Goal: Information Seeking & Learning: Learn about a topic

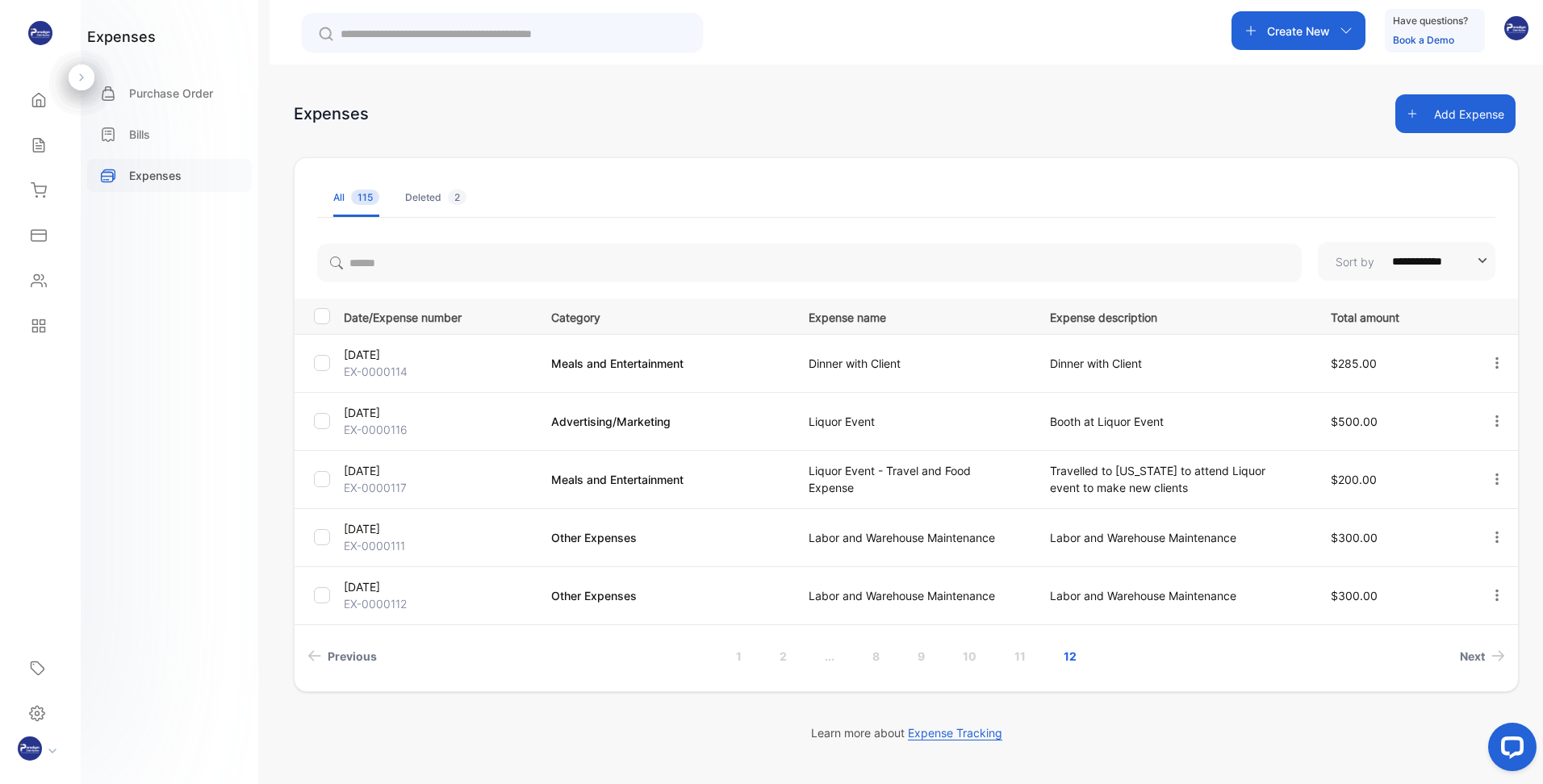
click at [158, 172] on p "Expenses" at bounding box center [155, 175] width 52 height 17
click at [36, 137] on icon at bounding box center [38, 144] width 16 height 16
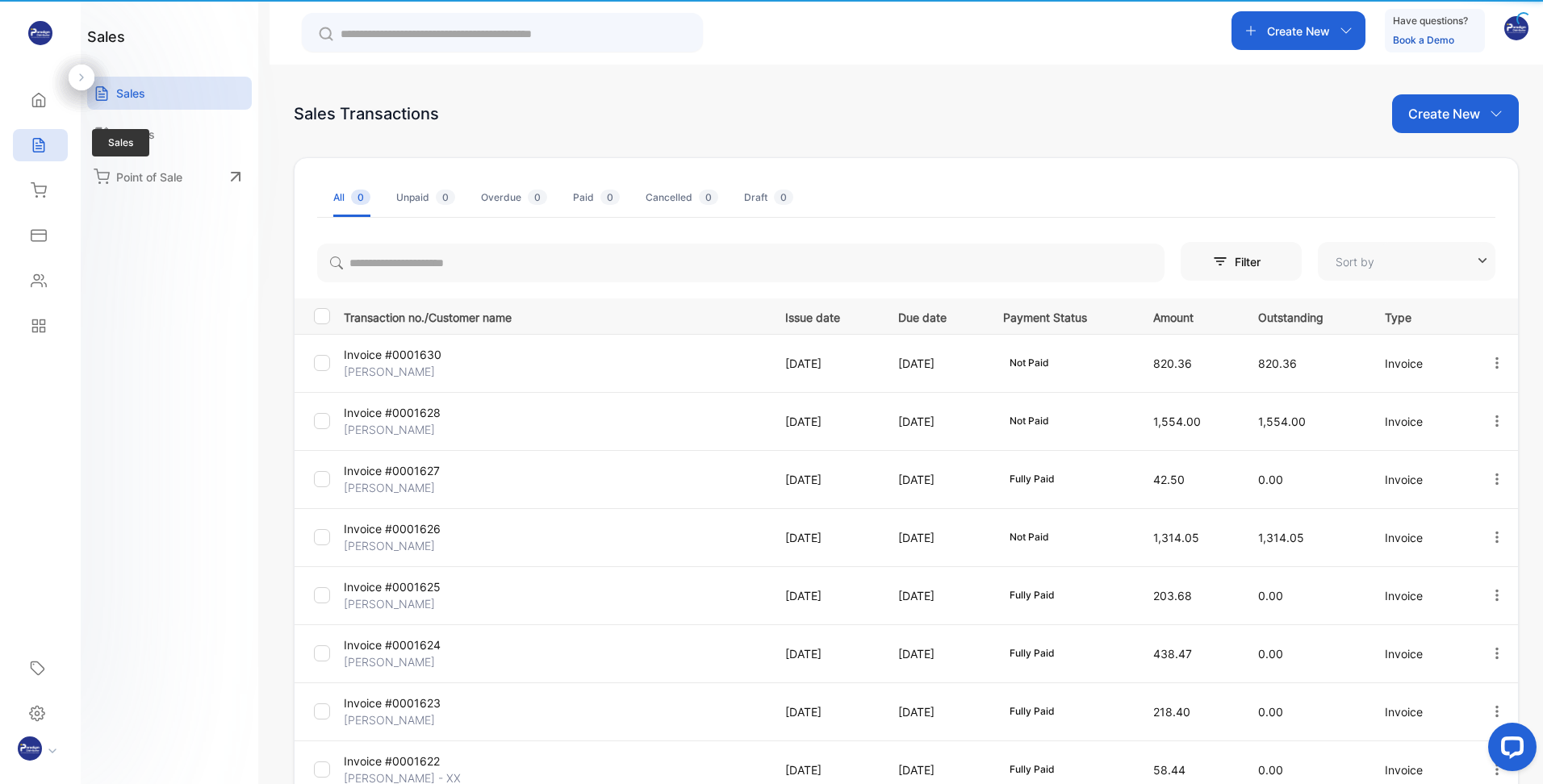
type input "**********"
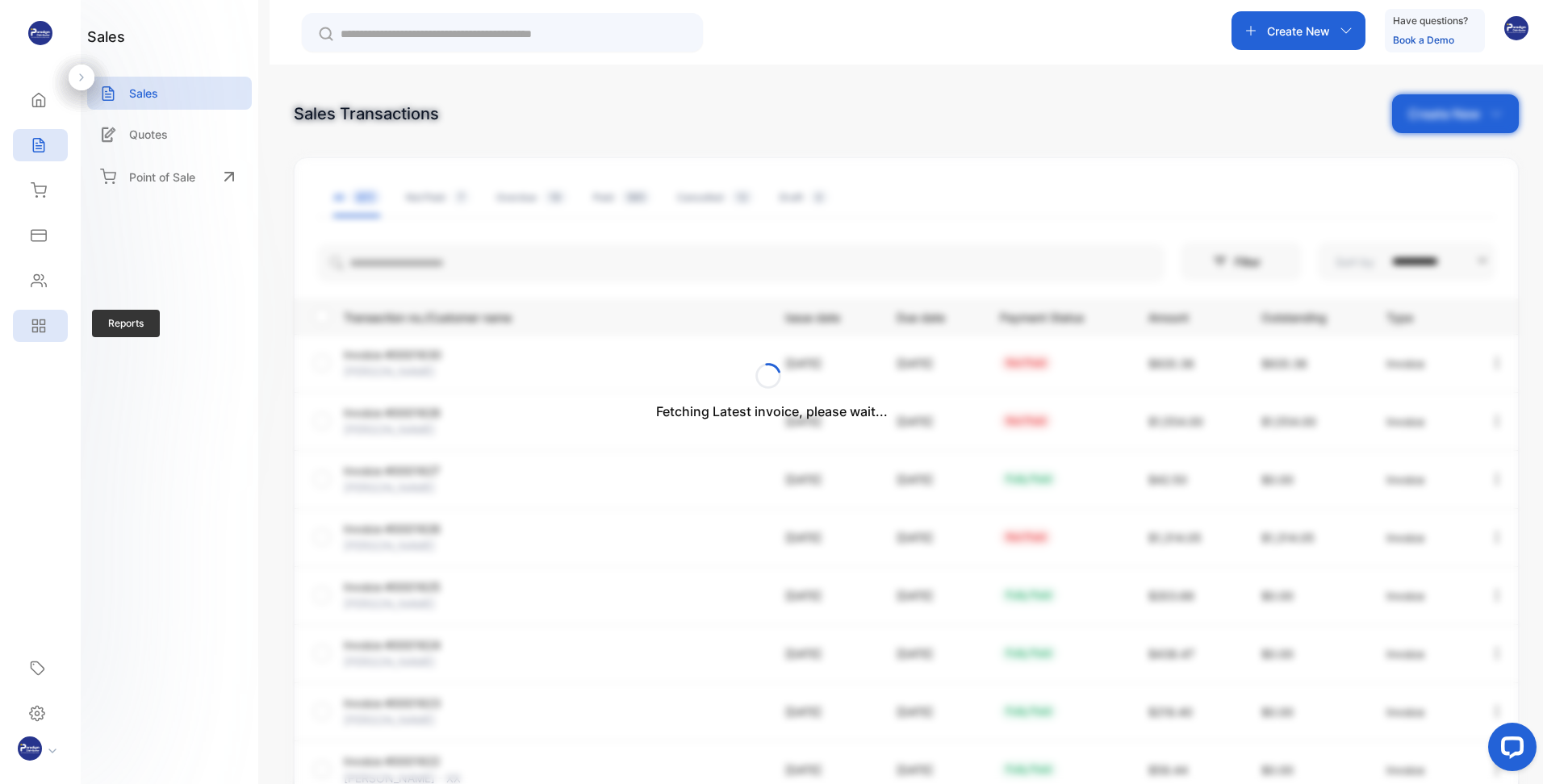
click at [36, 319] on icon at bounding box center [38, 325] width 16 height 16
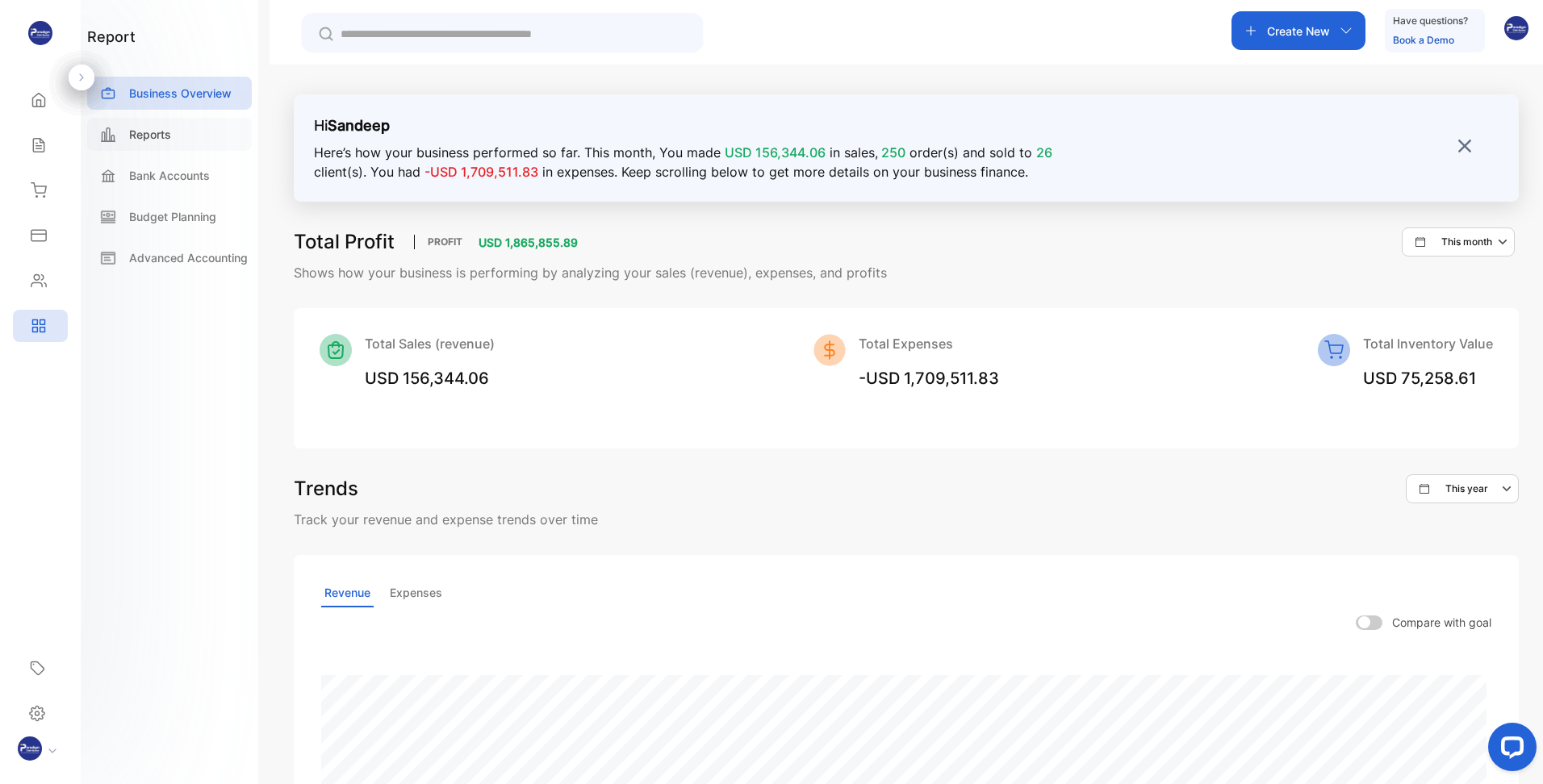
click at [164, 141] on p "Reports" at bounding box center [149, 134] width 42 height 17
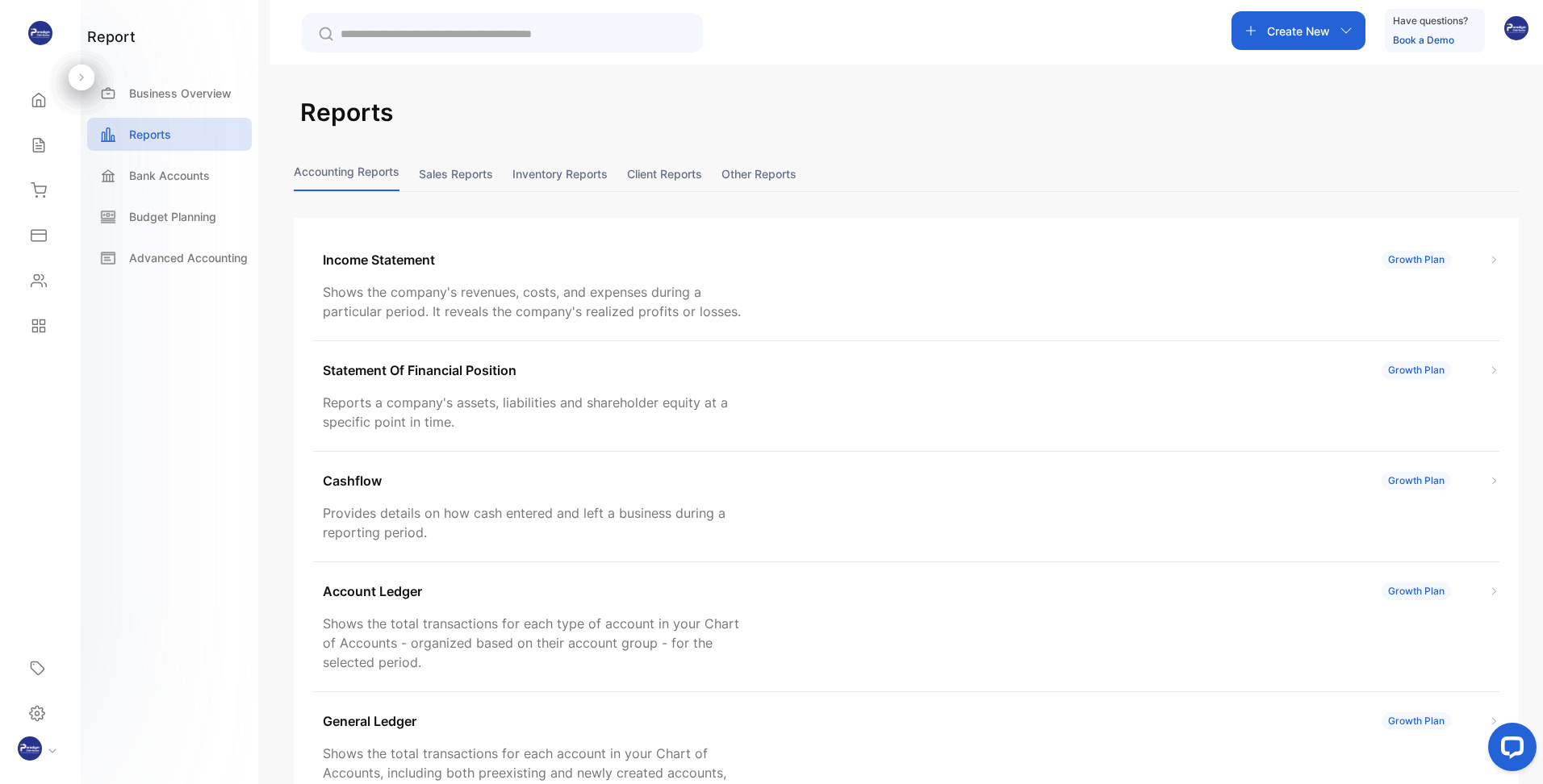
click at [475, 175] on button "Sales reports" at bounding box center [456, 173] width 75 height 34
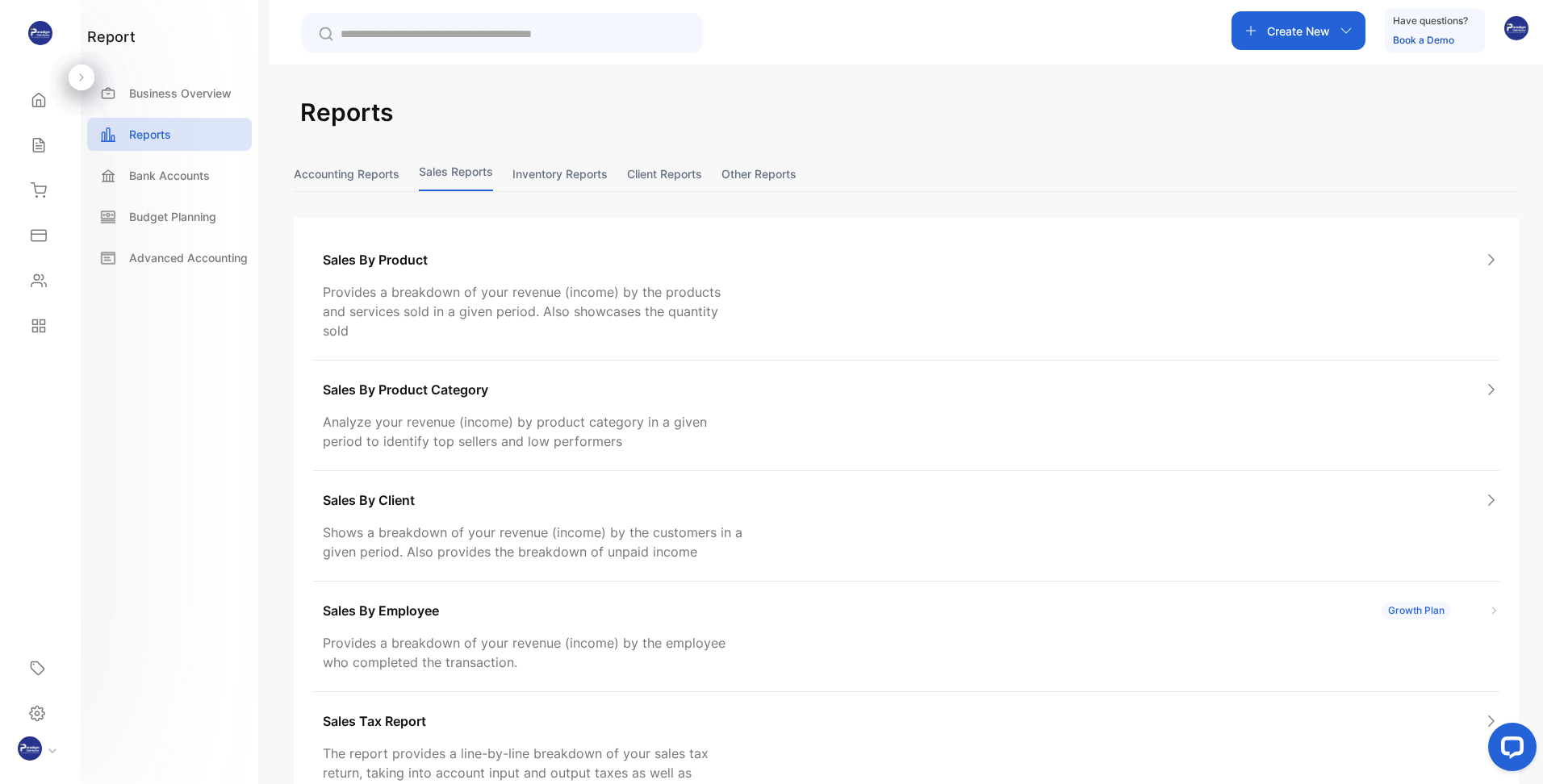
click at [360, 177] on button "Accounting Reports" at bounding box center [346, 173] width 105 height 34
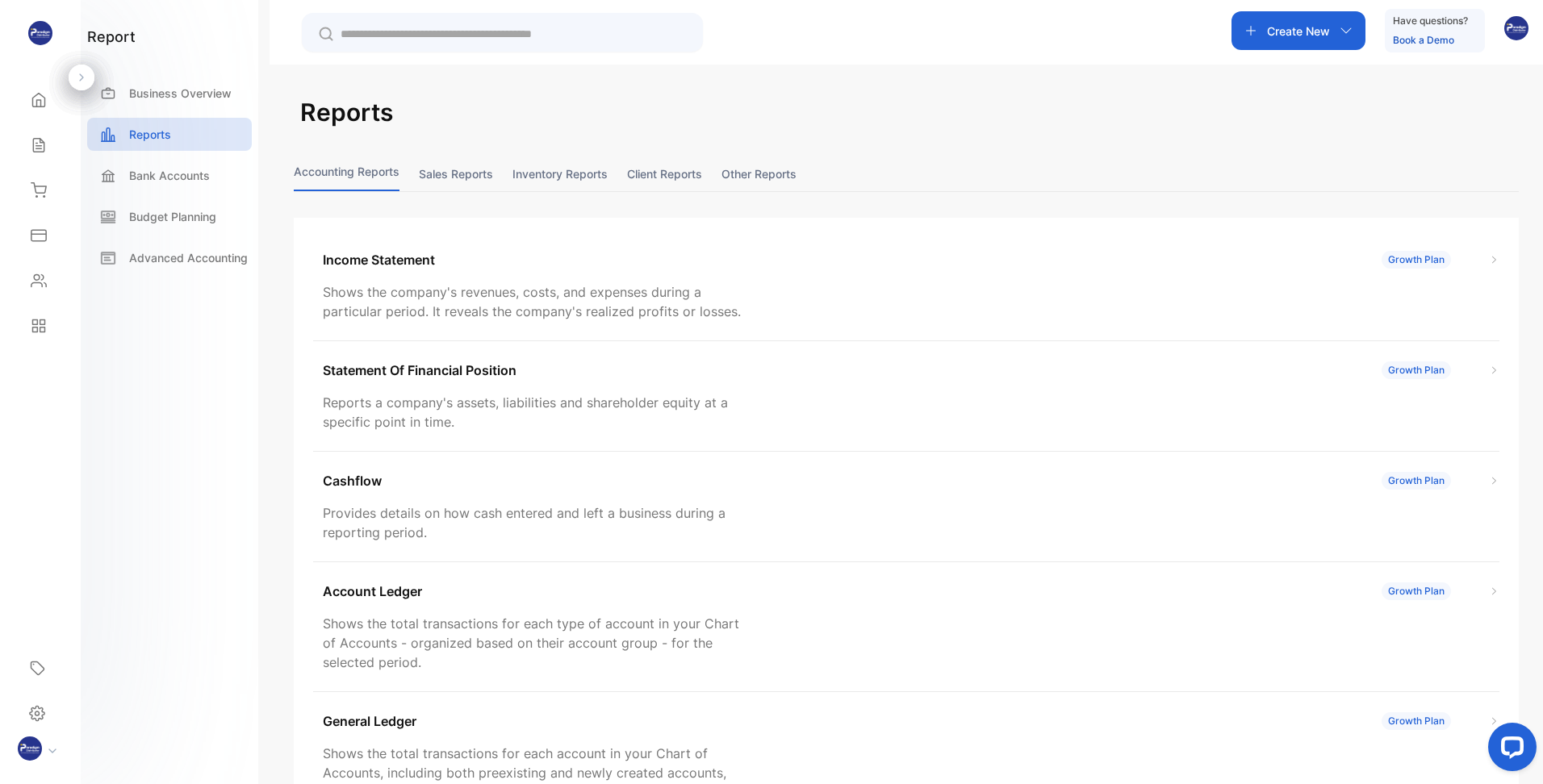
click at [482, 171] on button "Sales reports" at bounding box center [456, 173] width 75 height 34
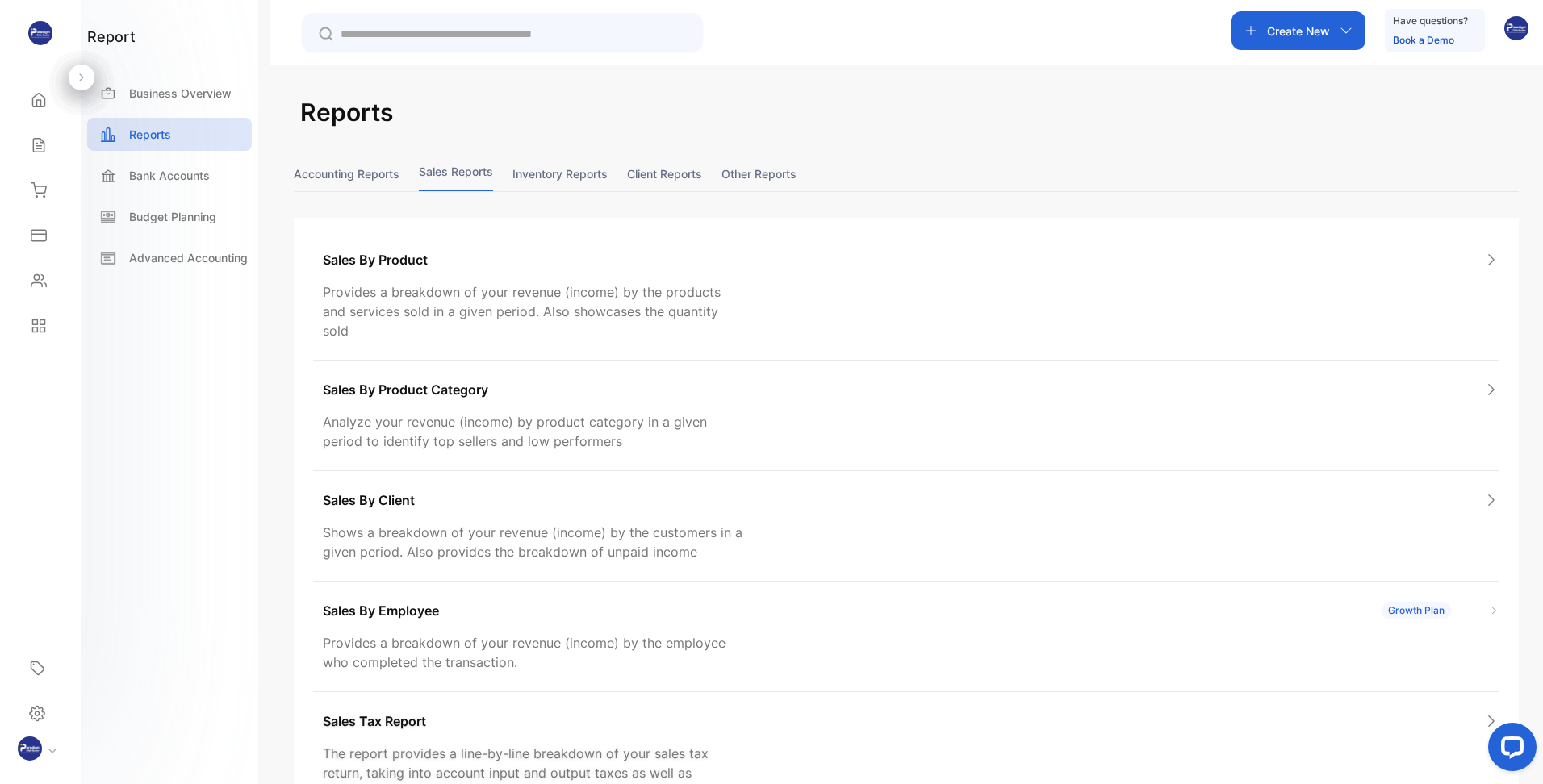
click at [392, 711] on p "Sales Tax Report" at bounding box center [374, 721] width 103 height 20
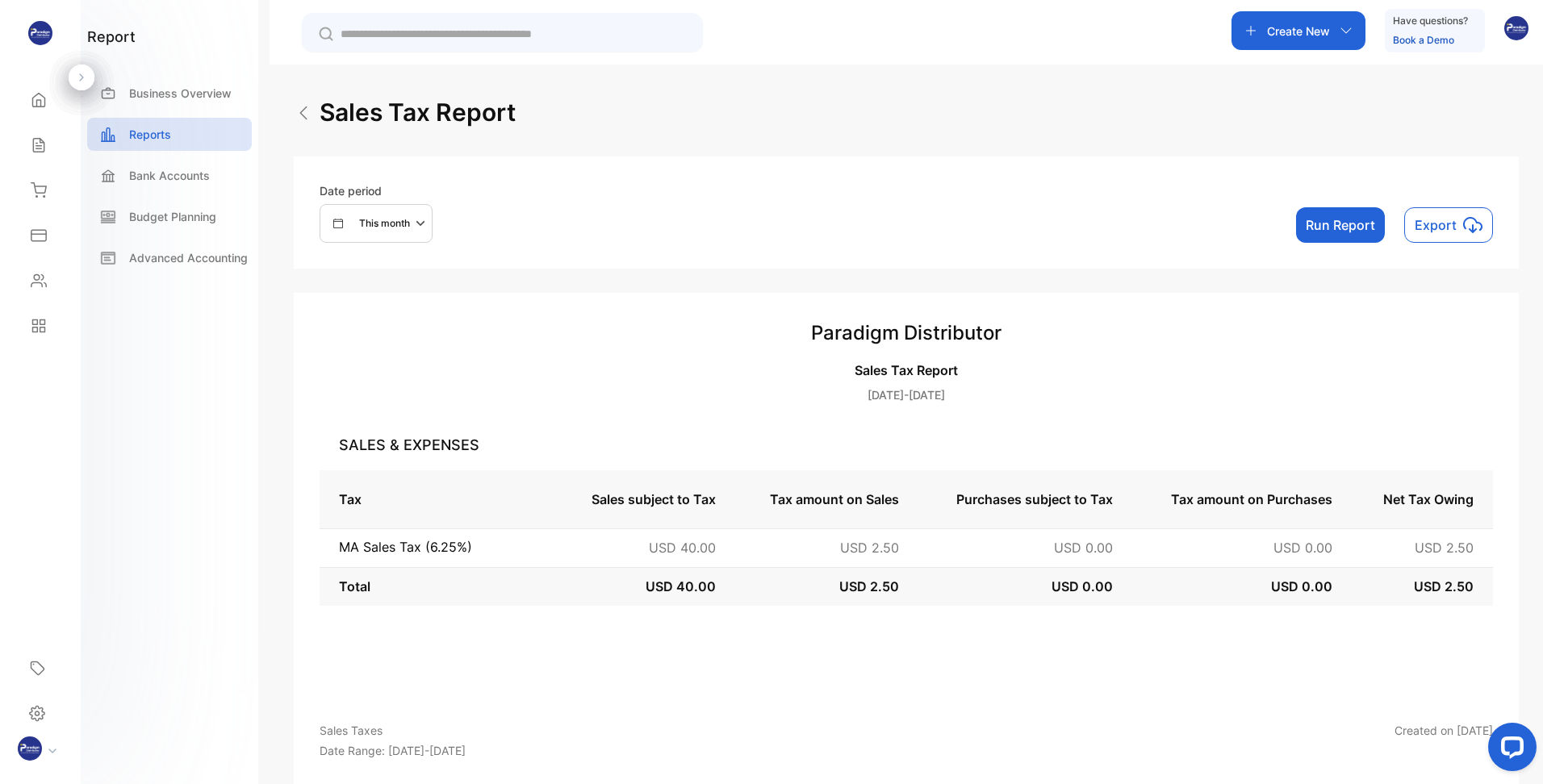
click at [393, 221] on p "This month" at bounding box center [384, 224] width 51 height 15
click at [369, 282] on p "This year" at bounding box center [372, 278] width 43 height 15
click at [1333, 226] on button "Run Report" at bounding box center [1340, 225] width 89 height 35
click at [979, 654] on div "Tax Sales subject to Tax Tax amount on Sales Purchases subject to Tax Tax amoun…" at bounding box center [906, 584] width 1173 height 226
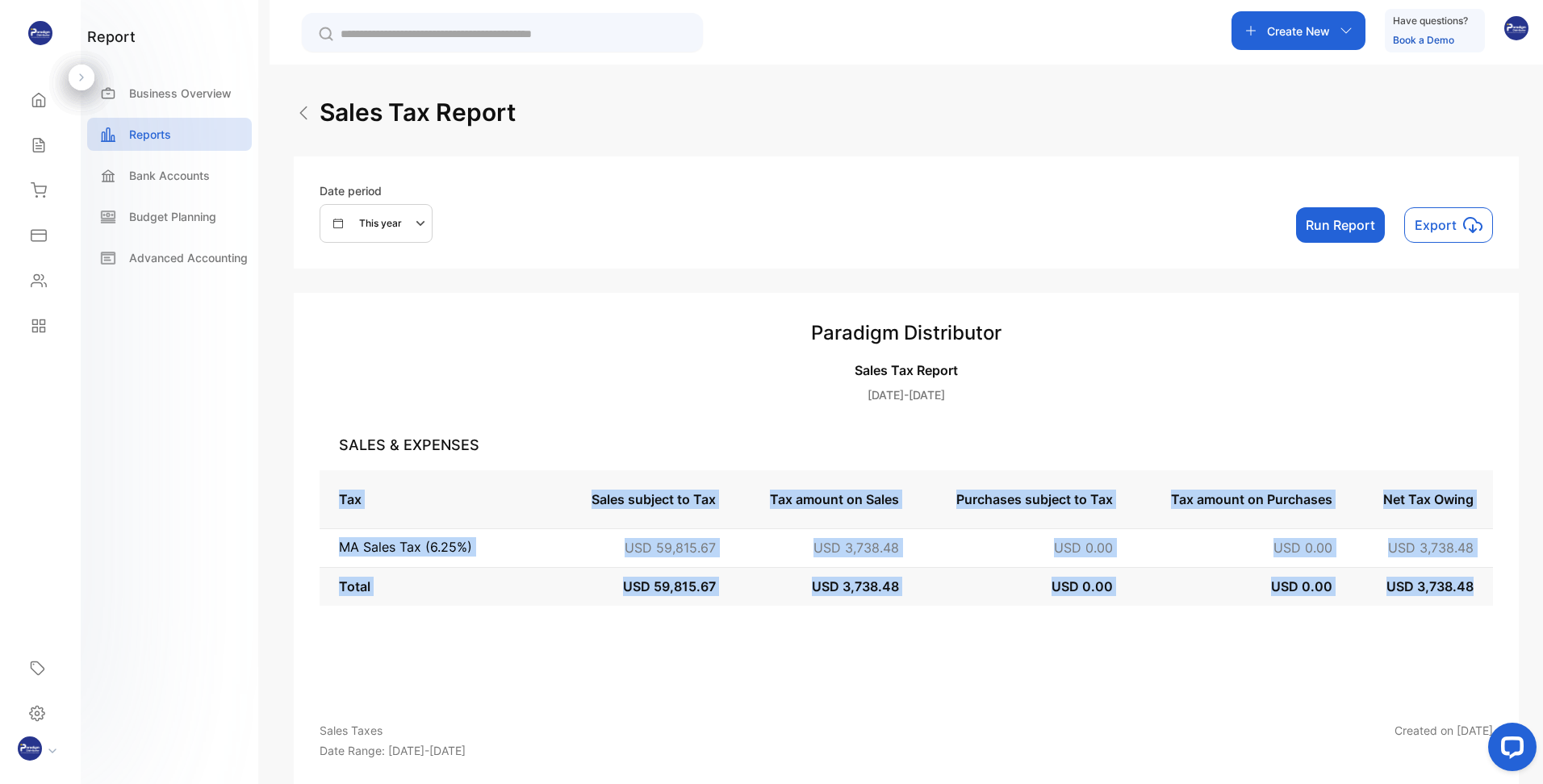
drag, startPoint x: 1481, startPoint y: 588, endPoint x: 321, endPoint y: 489, distance: 1164.2
click at [321, 489] on tbody "Tax Sales subject to Tax Tax amount on Sales Purchases subject to Tax Tax amoun…" at bounding box center [906, 538] width 1173 height 135
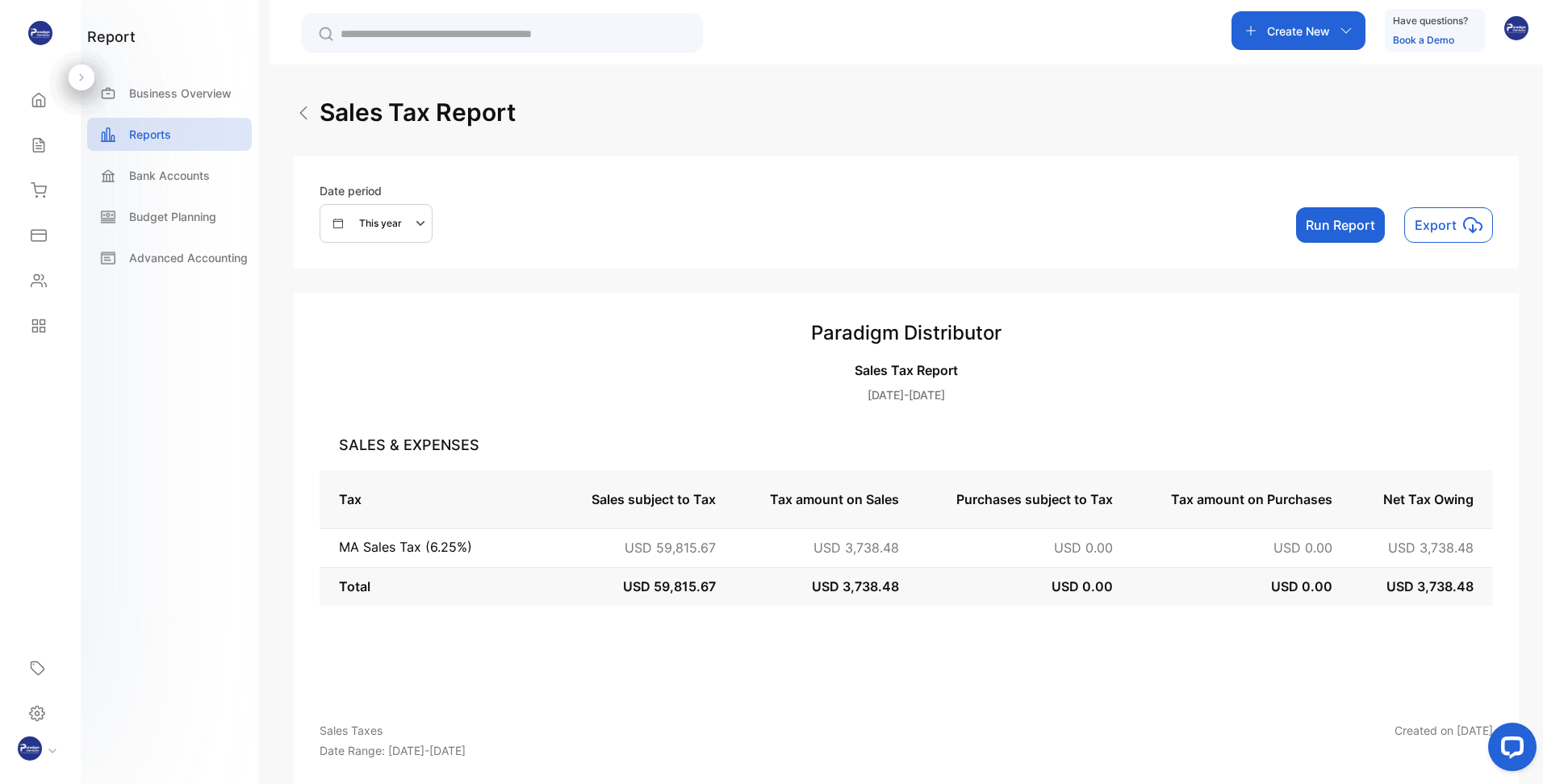
click at [577, 621] on div "Tax Sales subject to Tax Tax amount on Sales Purchases subject to Tax Tax amoun…" at bounding box center [906, 584] width 1173 height 226
click at [34, 105] on icon at bounding box center [38, 100] width 16 height 16
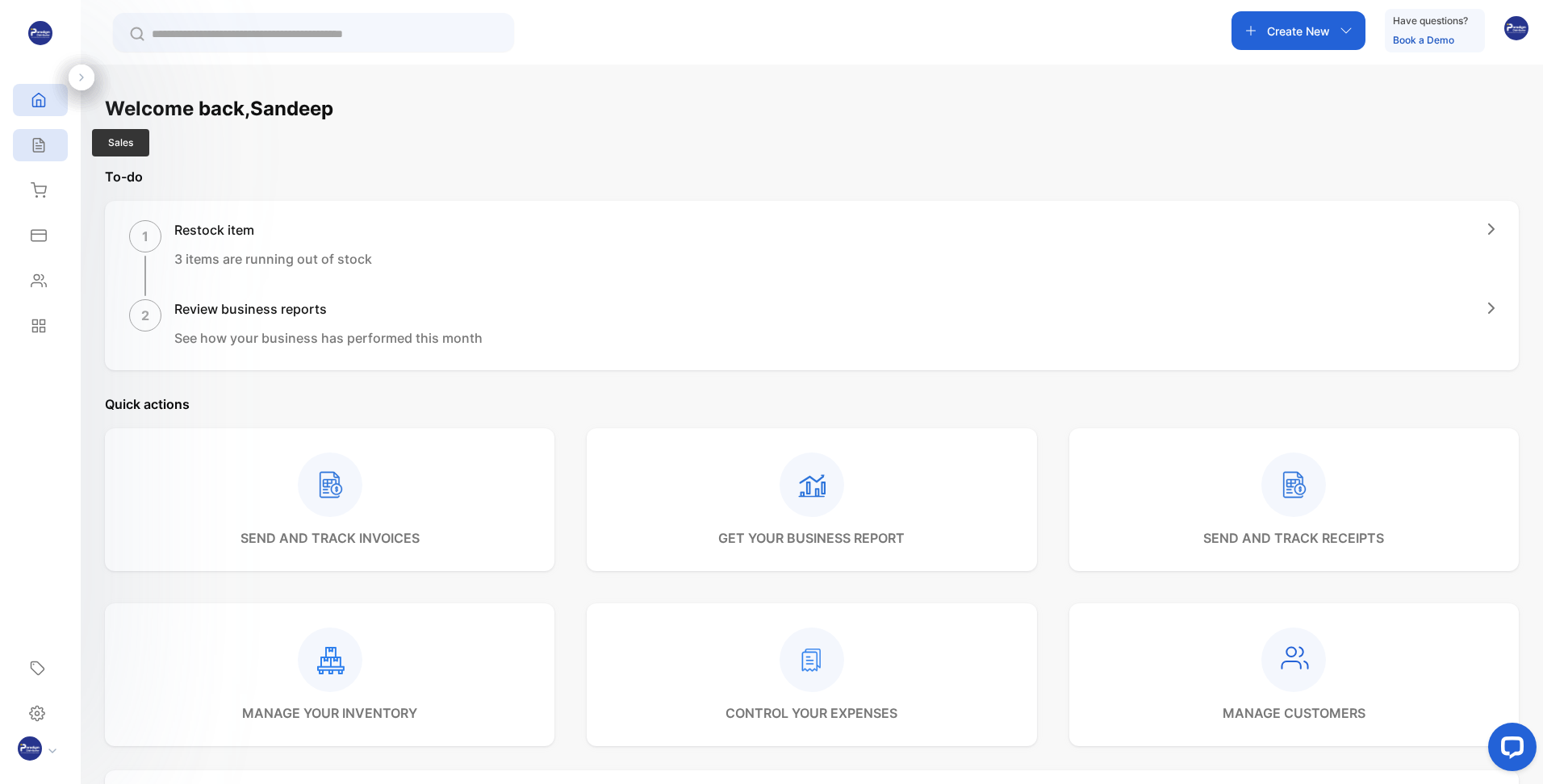
click at [36, 148] on icon at bounding box center [37, 145] width 10 height 14
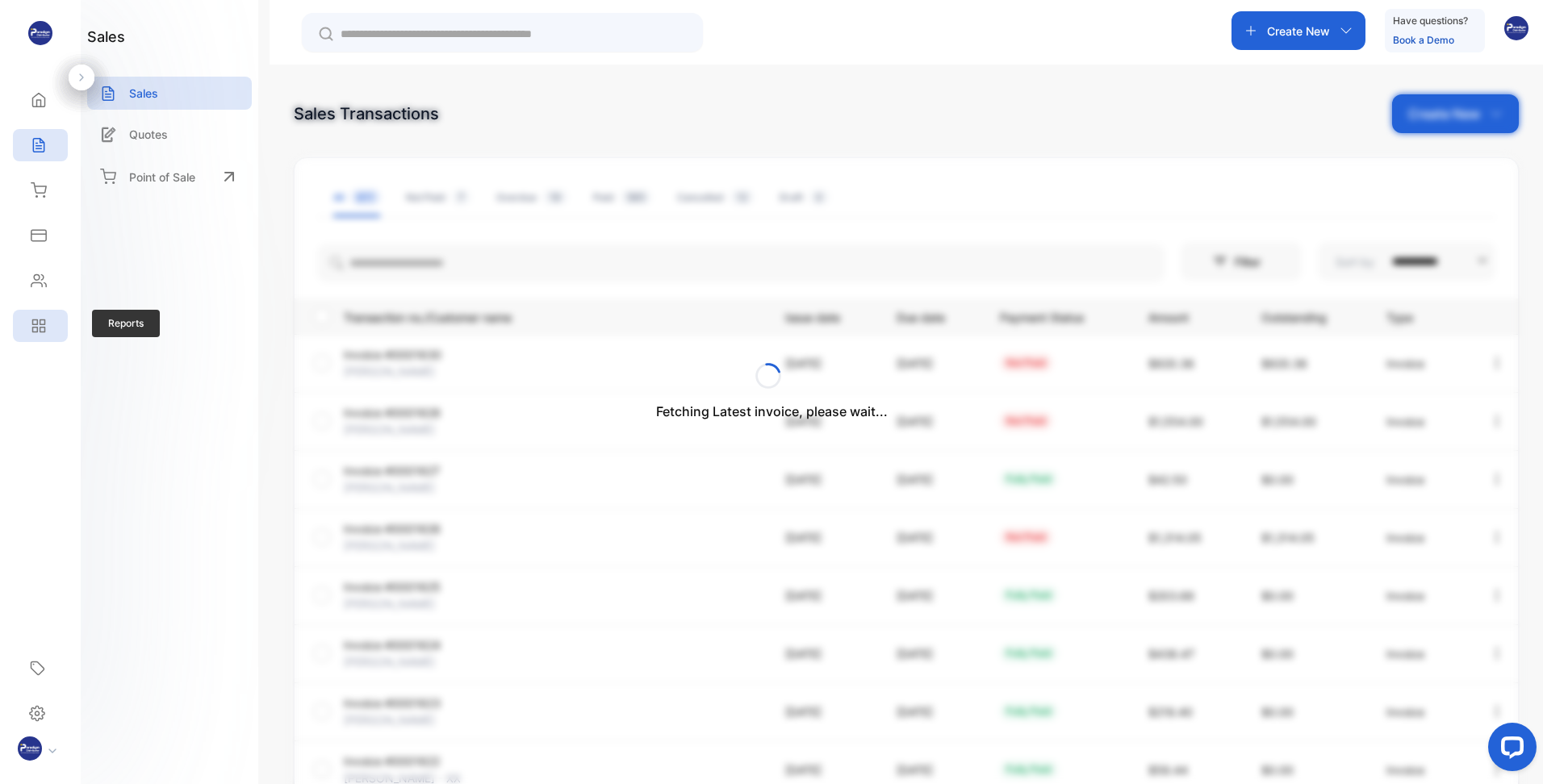
click at [35, 330] on icon at bounding box center [38, 325] width 16 height 16
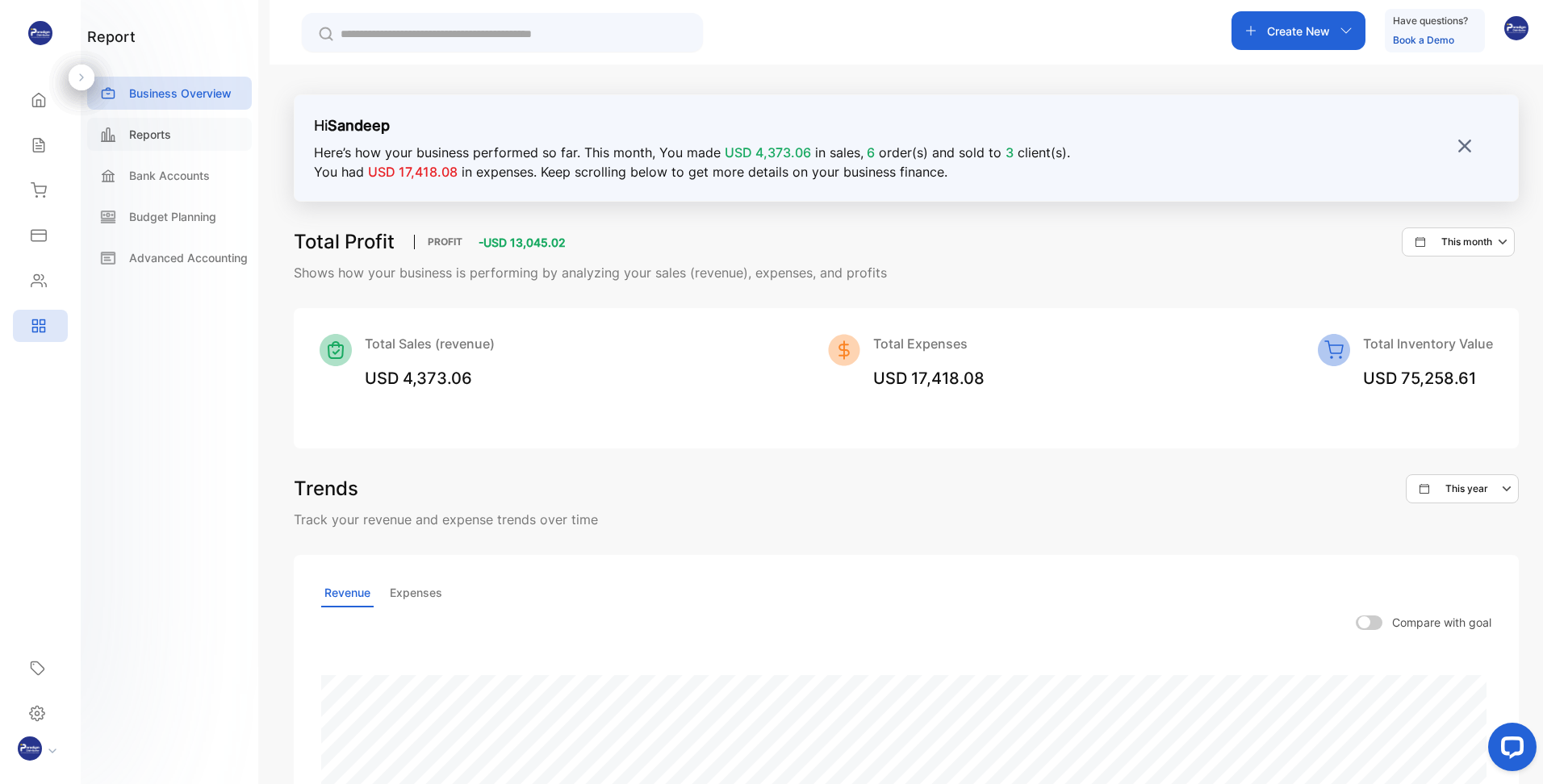
click at [154, 137] on p "Reports" at bounding box center [149, 134] width 42 height 17
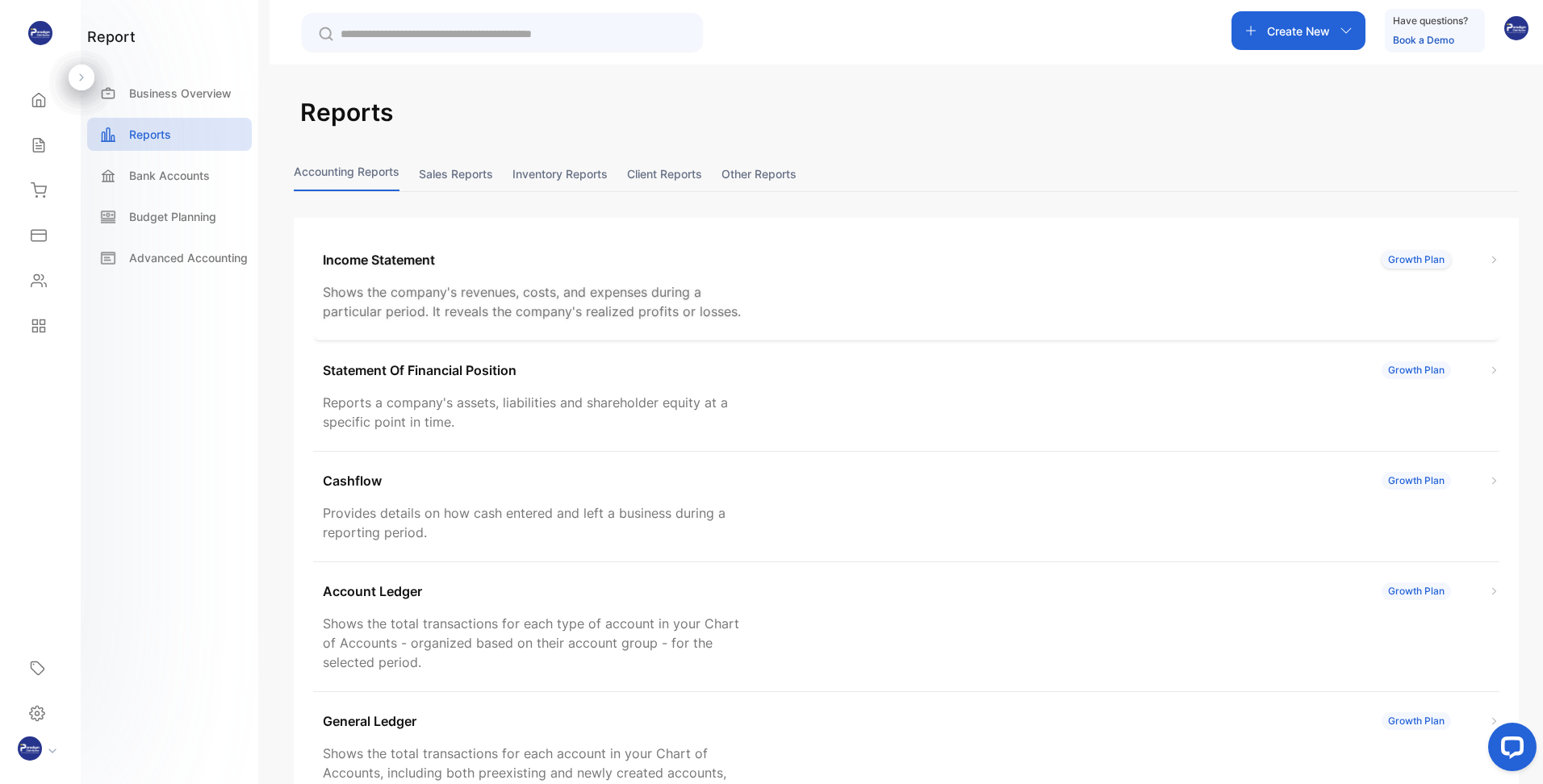
click at [407, 263] on p "Income Statement" at bounding box center [379, 259] width 112 height 20
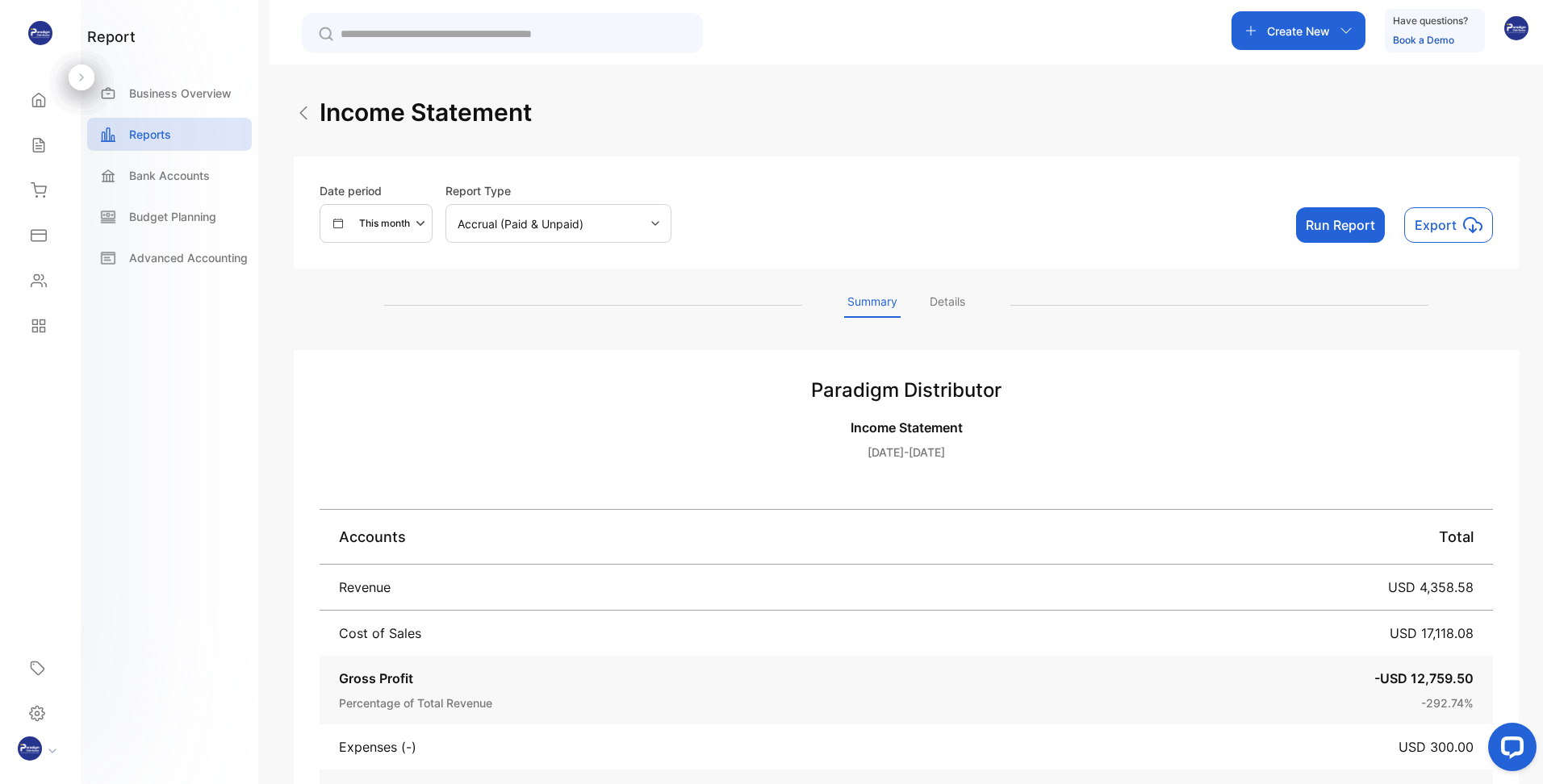
click at [403, 221] on p "This month" at bounding box center [384, 224] width 51 height 15
click at [377, 279] on p "This year" at bounding box center [372, 278] width 43 height 15
click at [1322, 225] on button "Run Report" at bounding box center [1340, 225] width 89 height 35
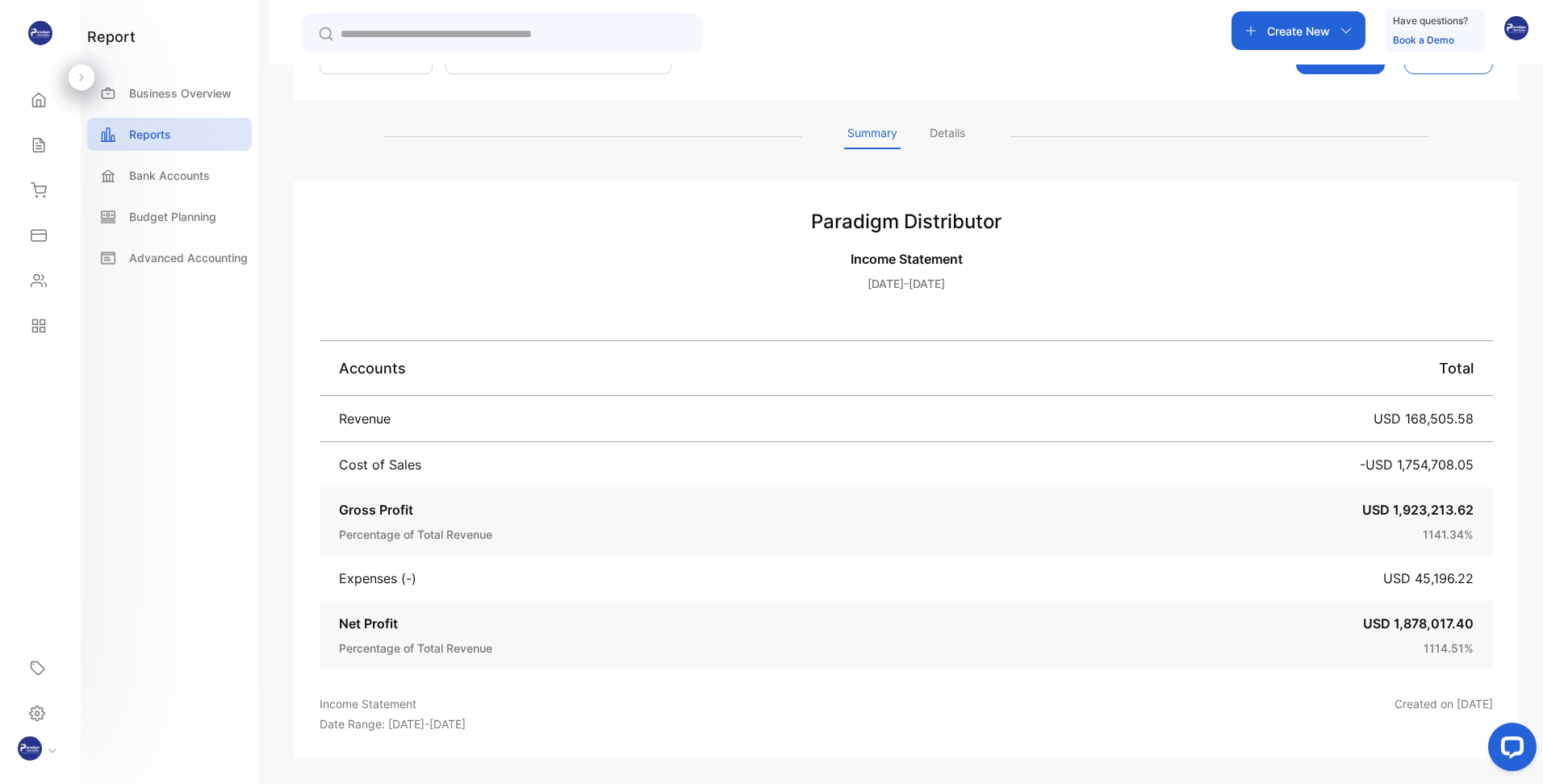
click at [950, 136] on p "Details" at bounding box center [947, 136] width 42 height 25
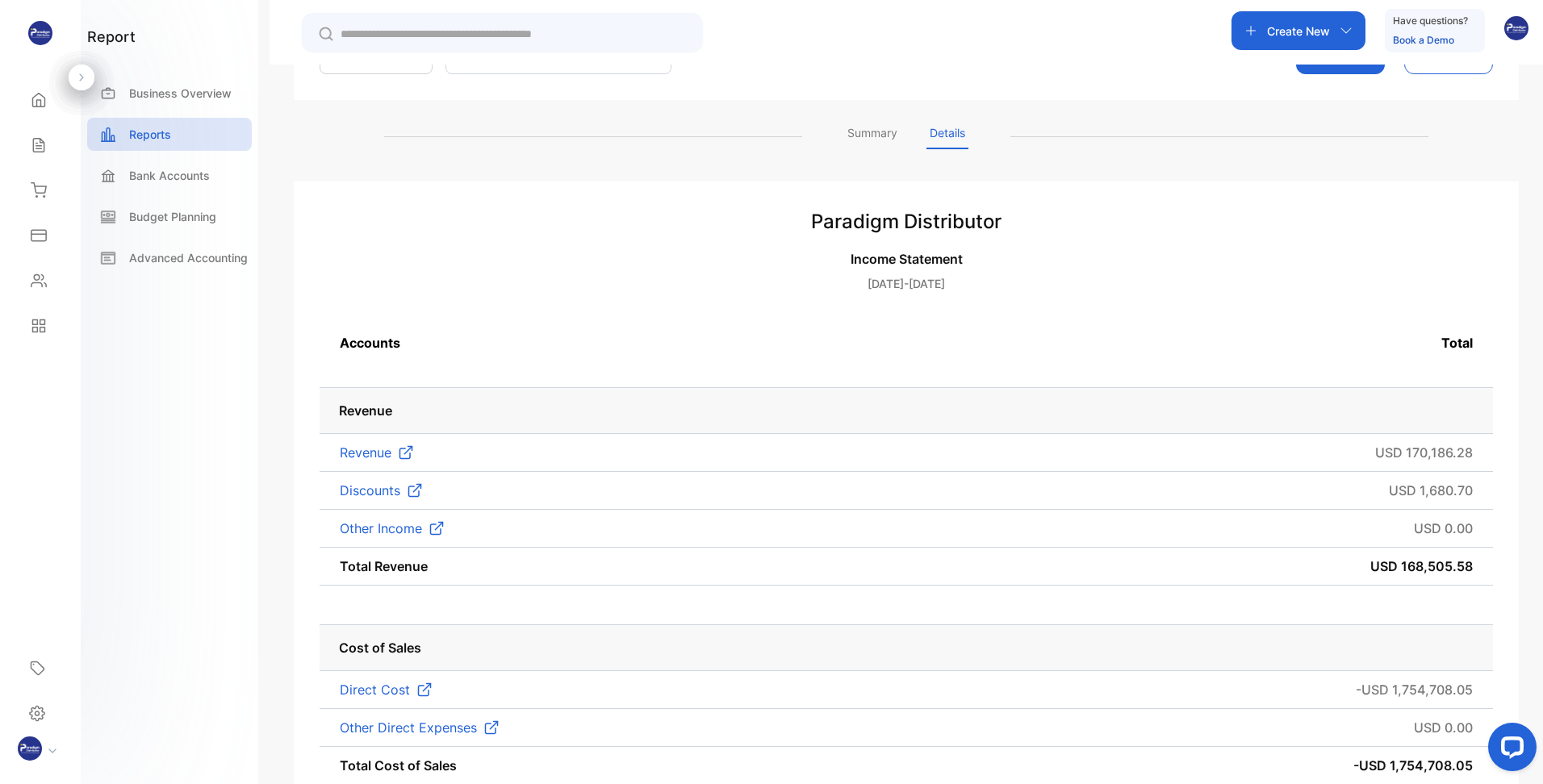
scroll to position [330, 0]
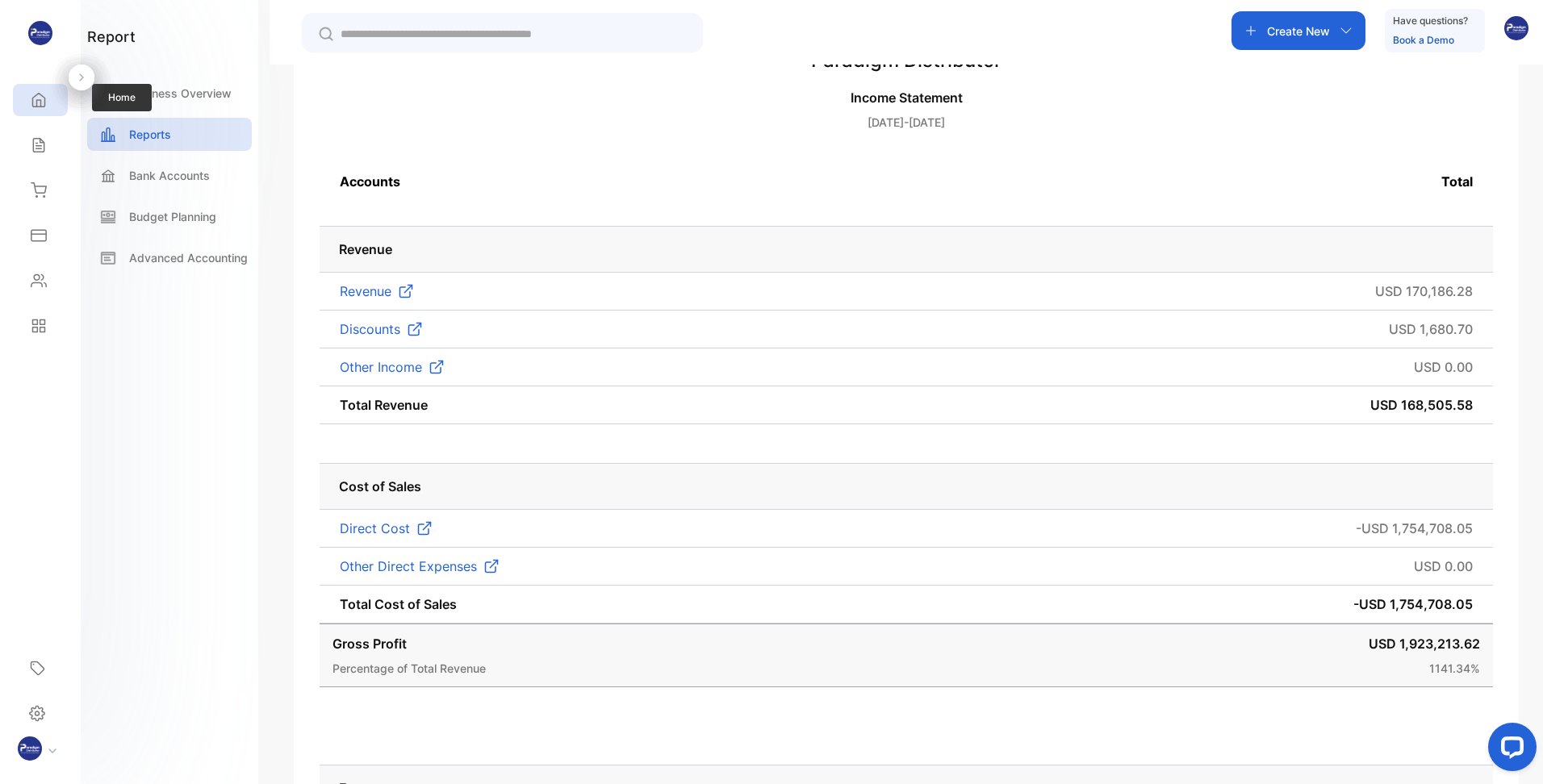
click at [36, 103] on icon at bounding box center [38, 100] width 12 height 14
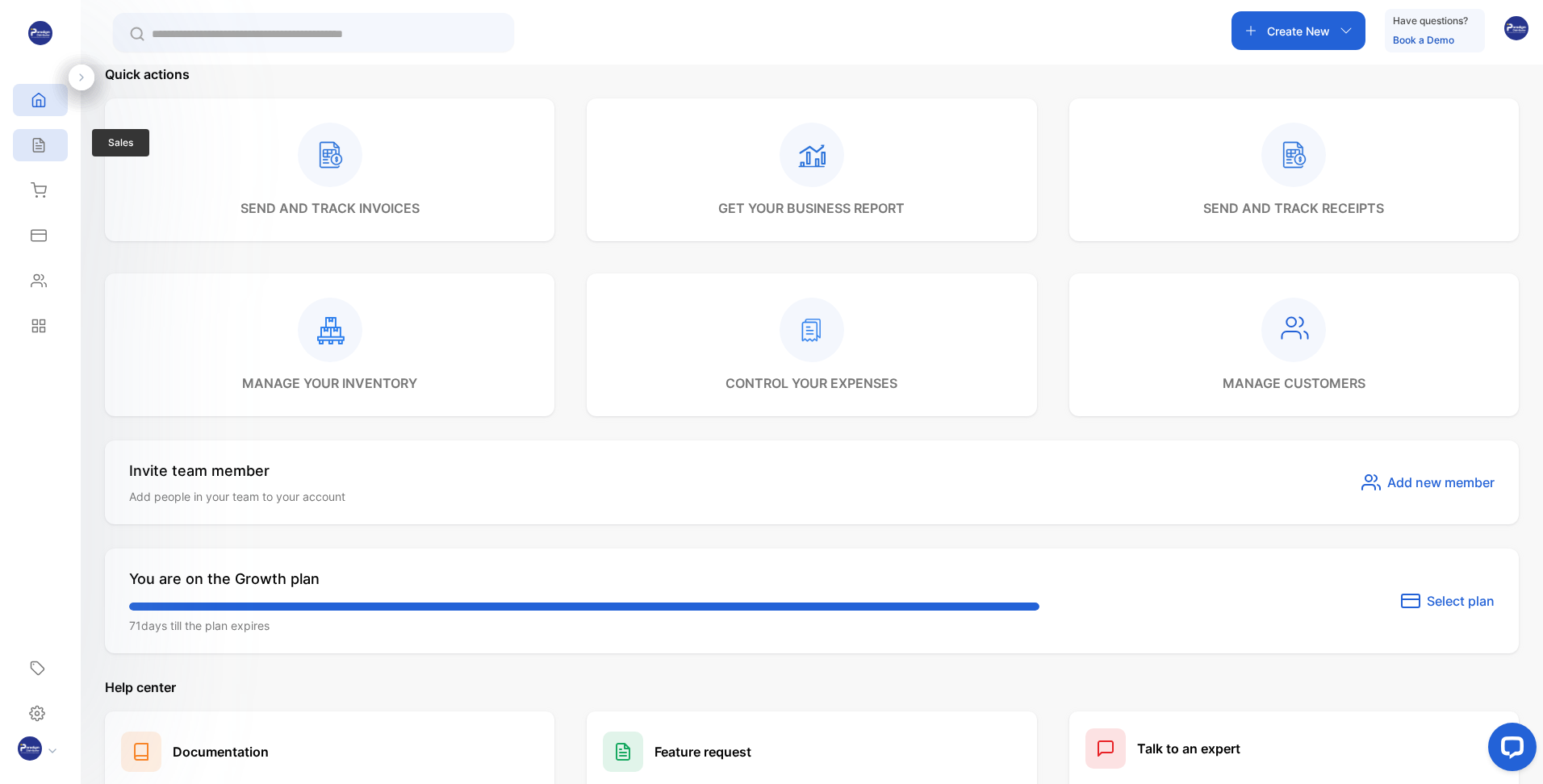
click at [28, 131] on div "Sales" at bounding box center [40, 144] width 55 height 33
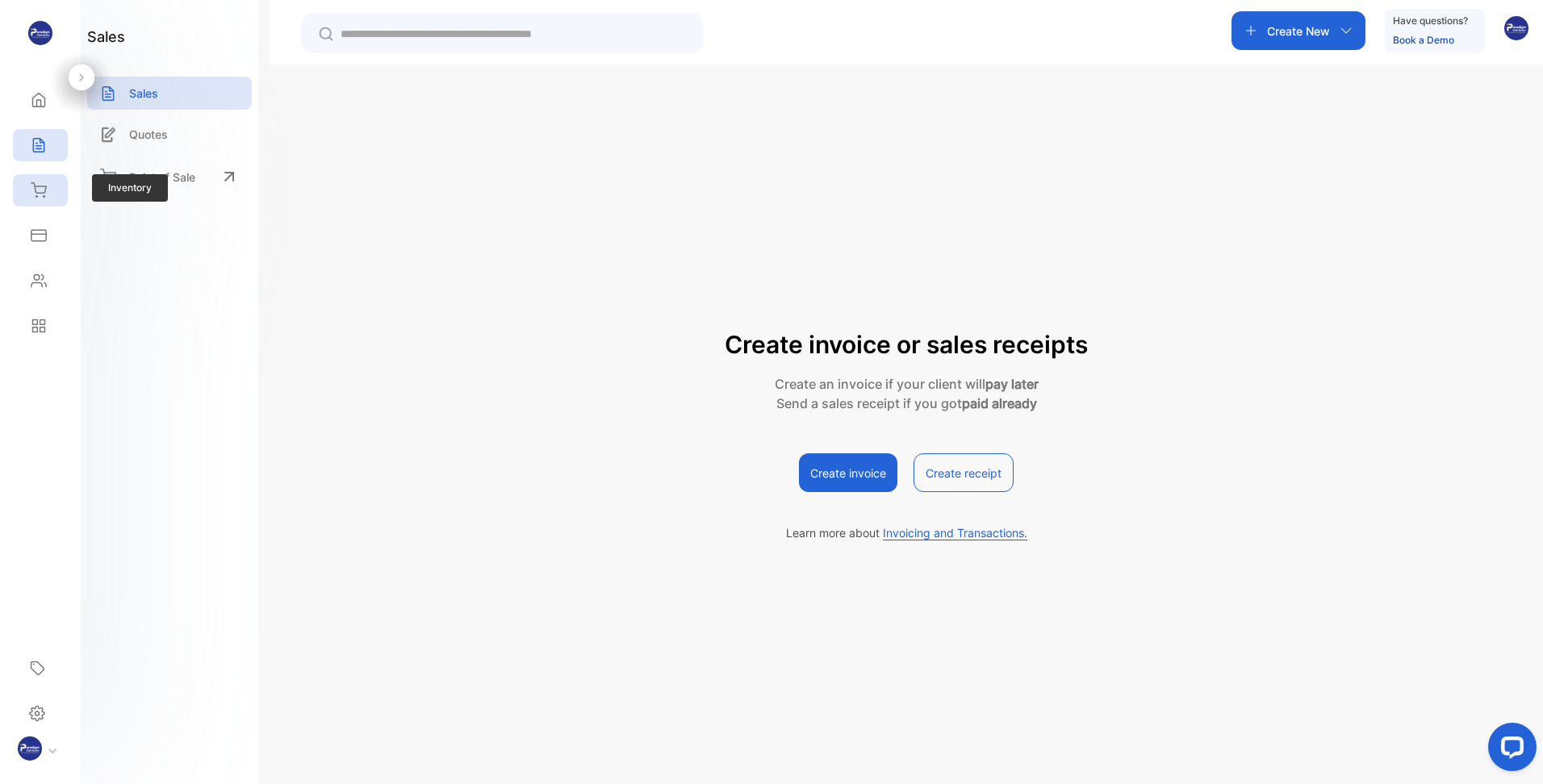
click at [54, 176] on div "Inventory" at bounding box center [40, 190] width 55 height 33
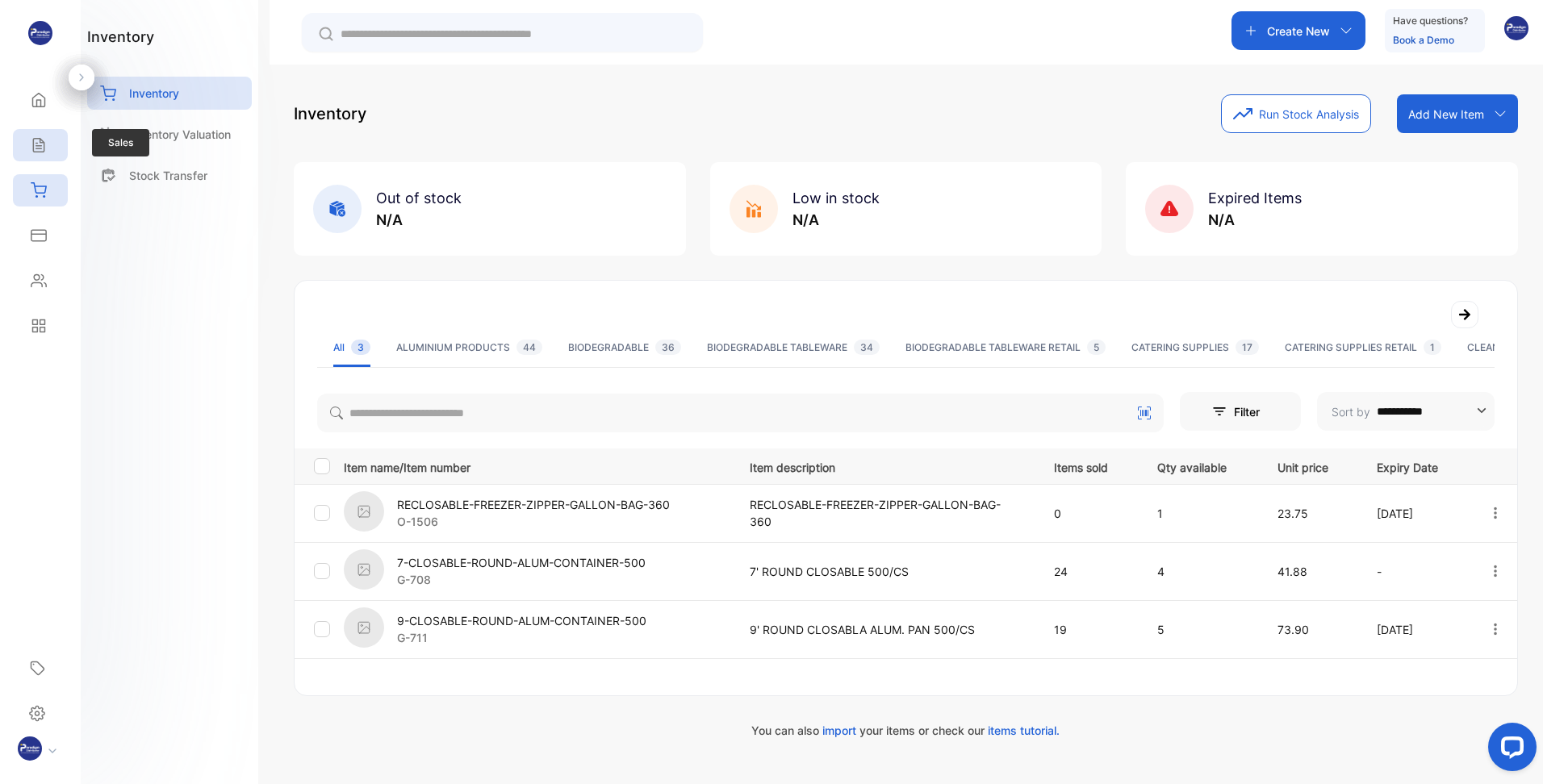
click at [35, 153] on icon at bounding box center [37, 145] width 10 height 14
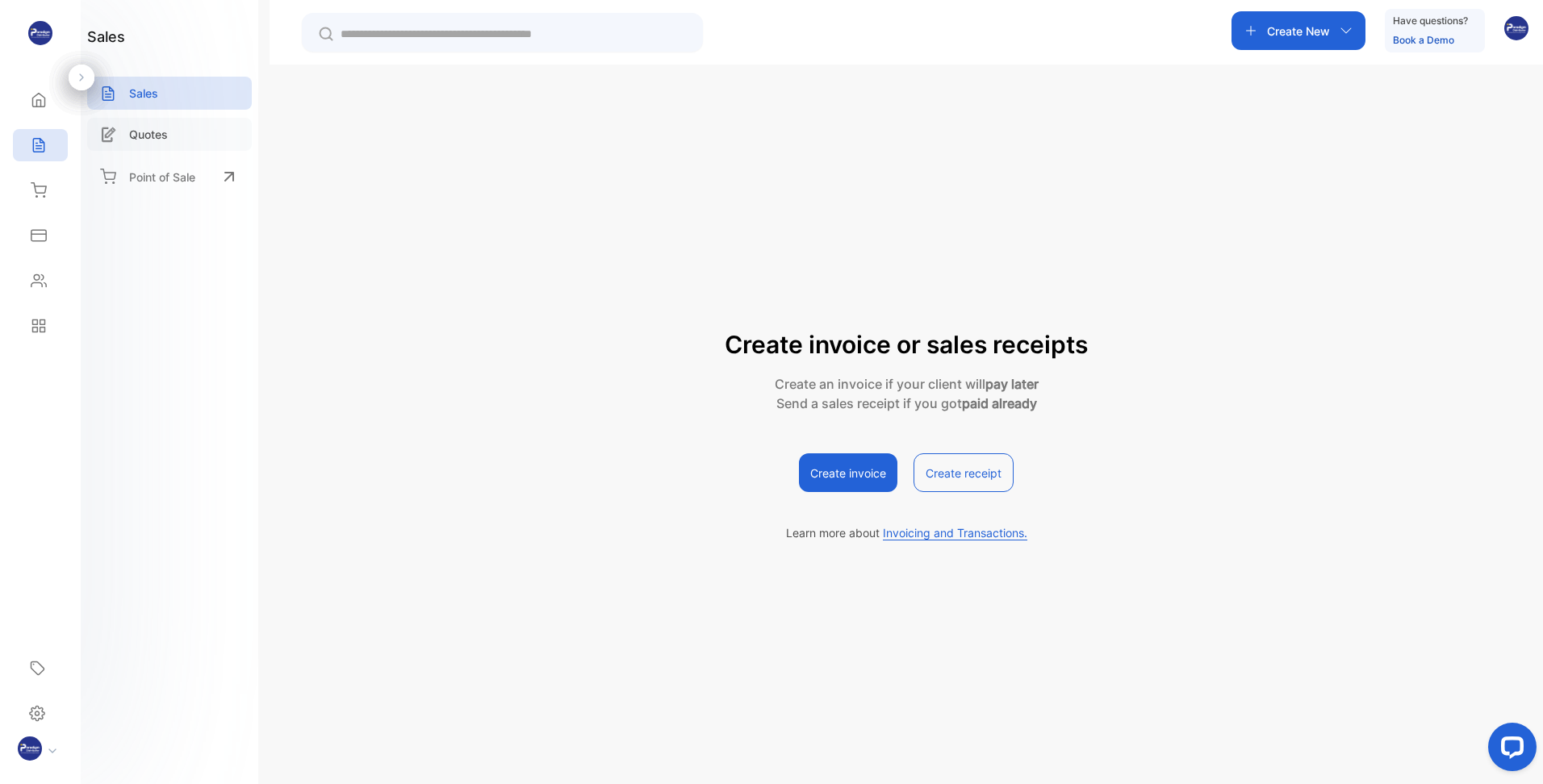
click at [159, 141] on p "Quotes" at bounding box center [148, 134] width 39 height 17
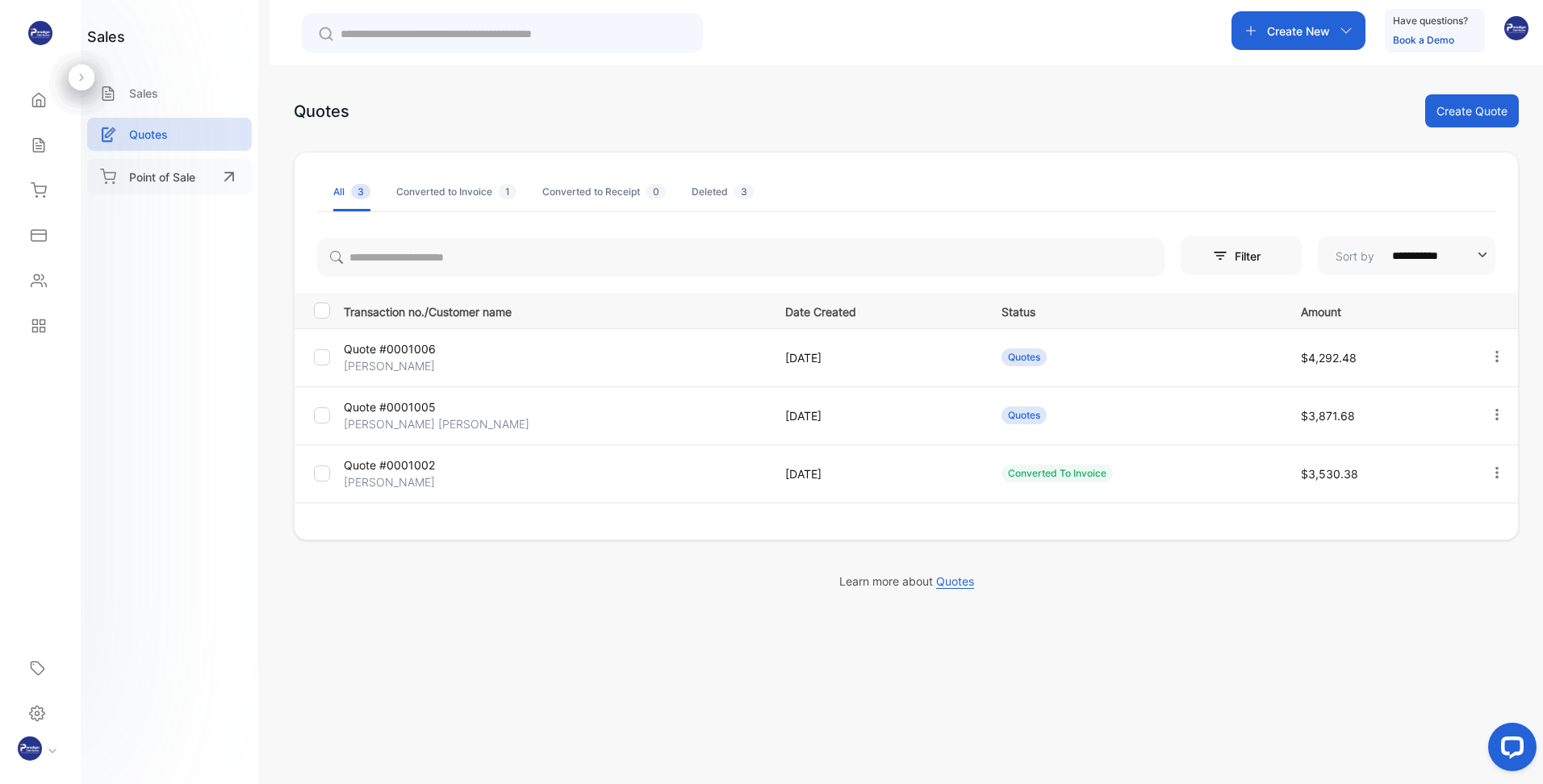
click at [149, 179] on p "Point of Sale" at bounding box center [161, 177] width 66 height 17
click at [50, 91] on div "Home" at bounding box center [40, 100] width 55 height 33
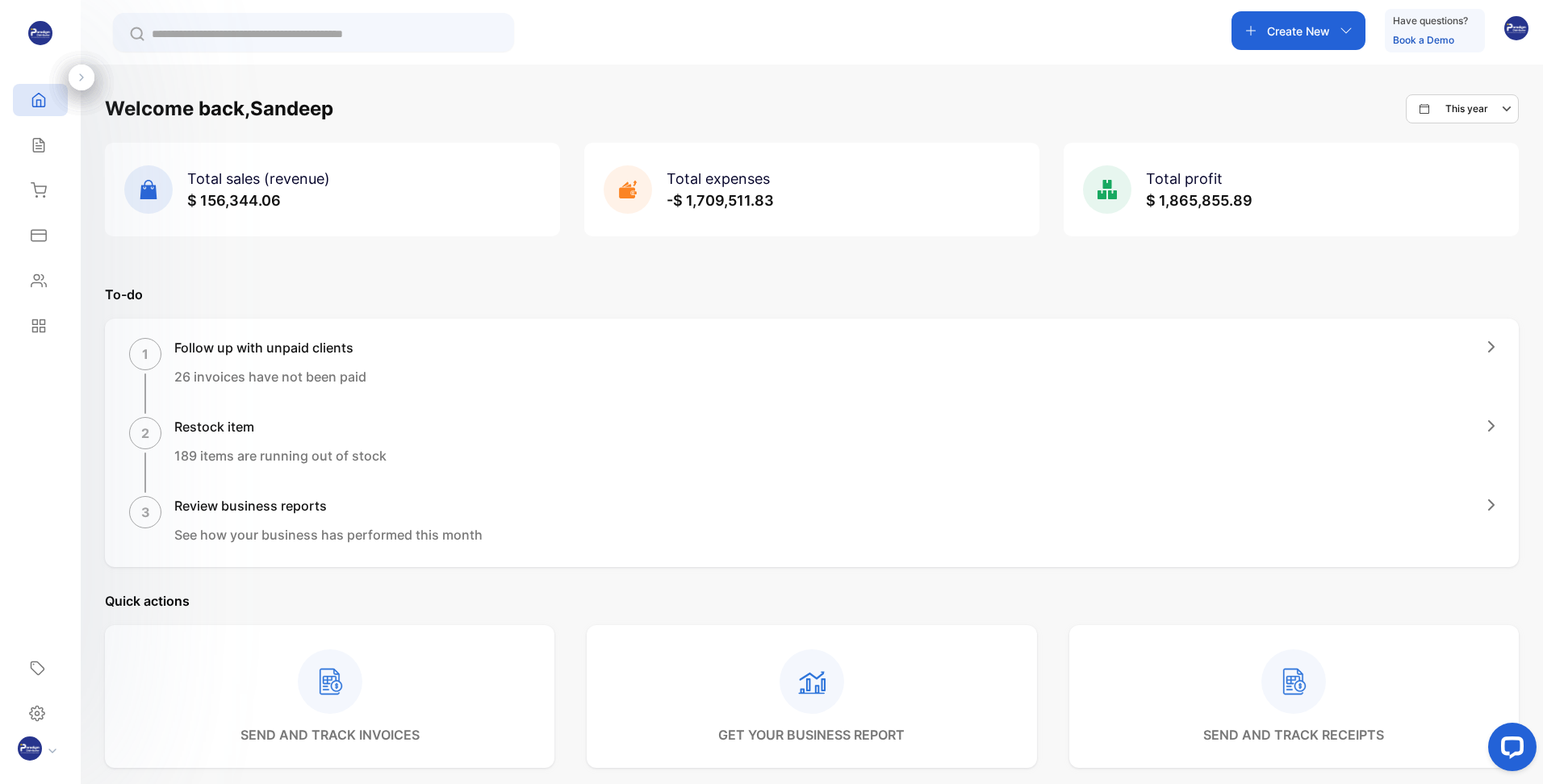
click at [1447, 110] on p "This year" at bounding box center [1467, 109] width 43 height 15
click at [1059, 77] on div "Welcome back, Sandeep This year This year This month This week Custom Total sal…" at bounding box center [812, 456] width 1462 height 784
click at [29, 147] on div "Sales" at bounding box center [36, 144] width 21 height 16
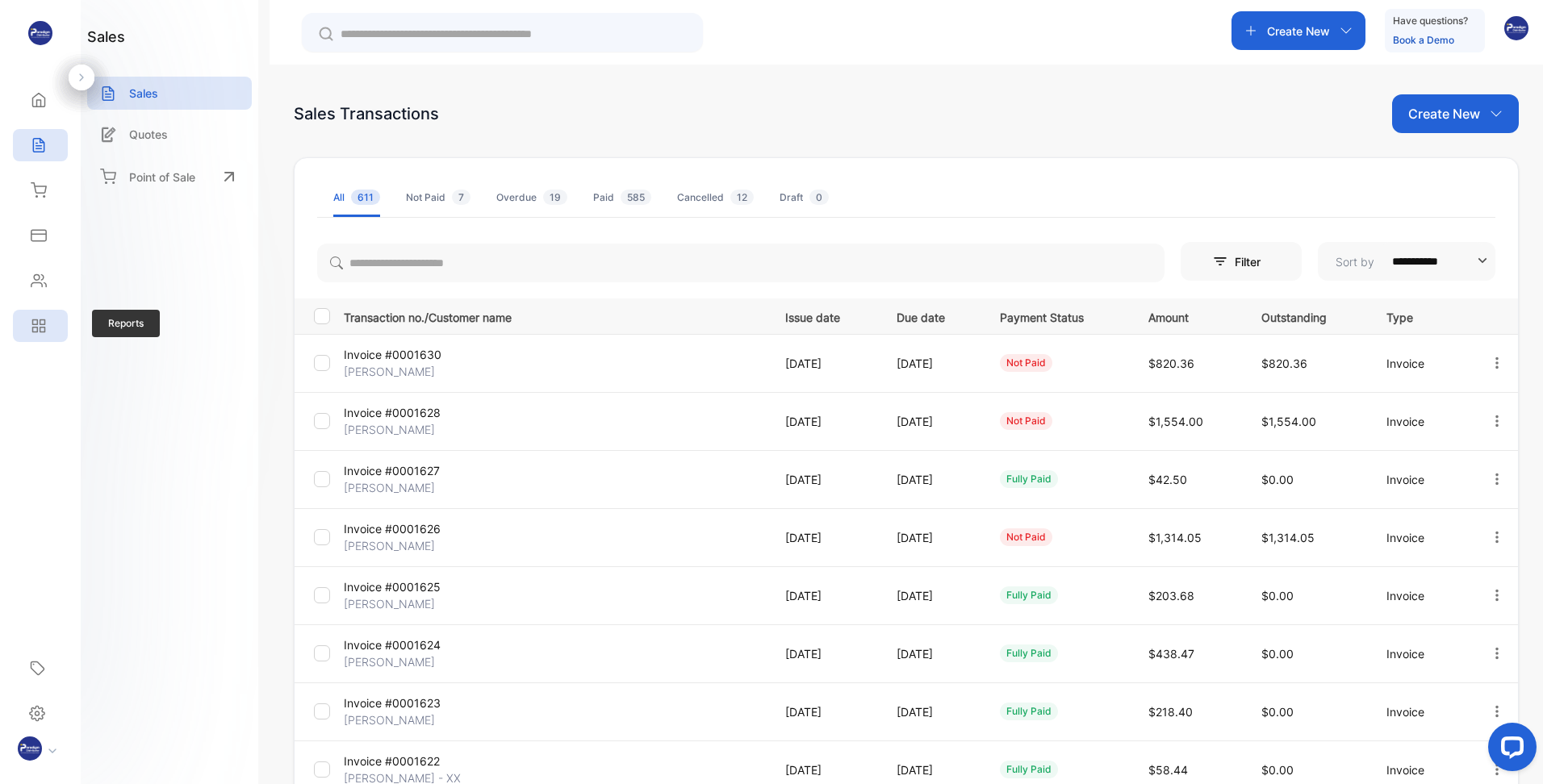
click at [39, 338] on div "Reports" at bounding box center [40, 325] width 55 height 33
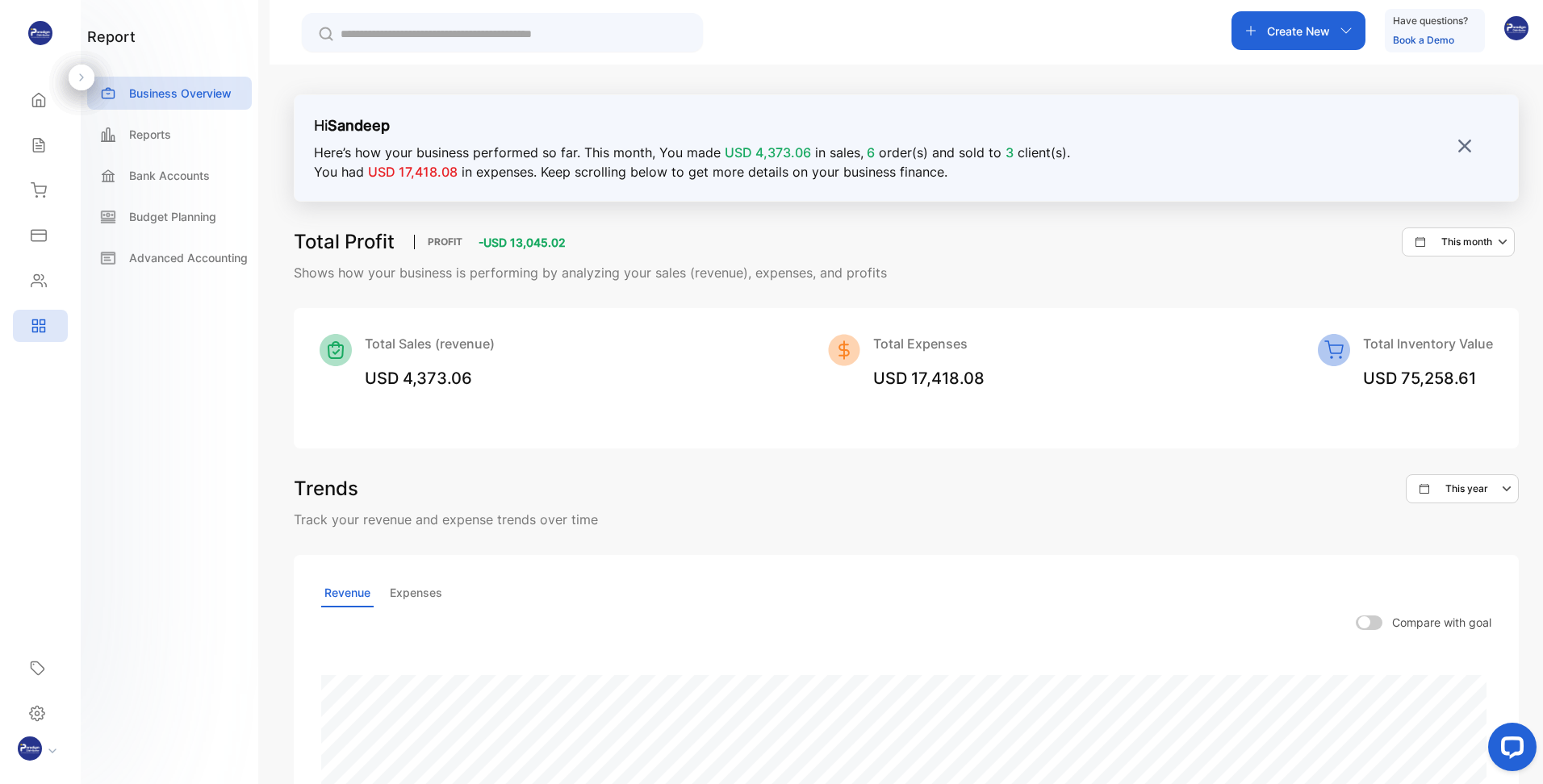
click at [1459, 241] on p "This month" at bounding box center [1467, 242] width 51 height 15
click at [1453, 290] on p "This year" at bounding box center [1475, 292] width 43 height 15
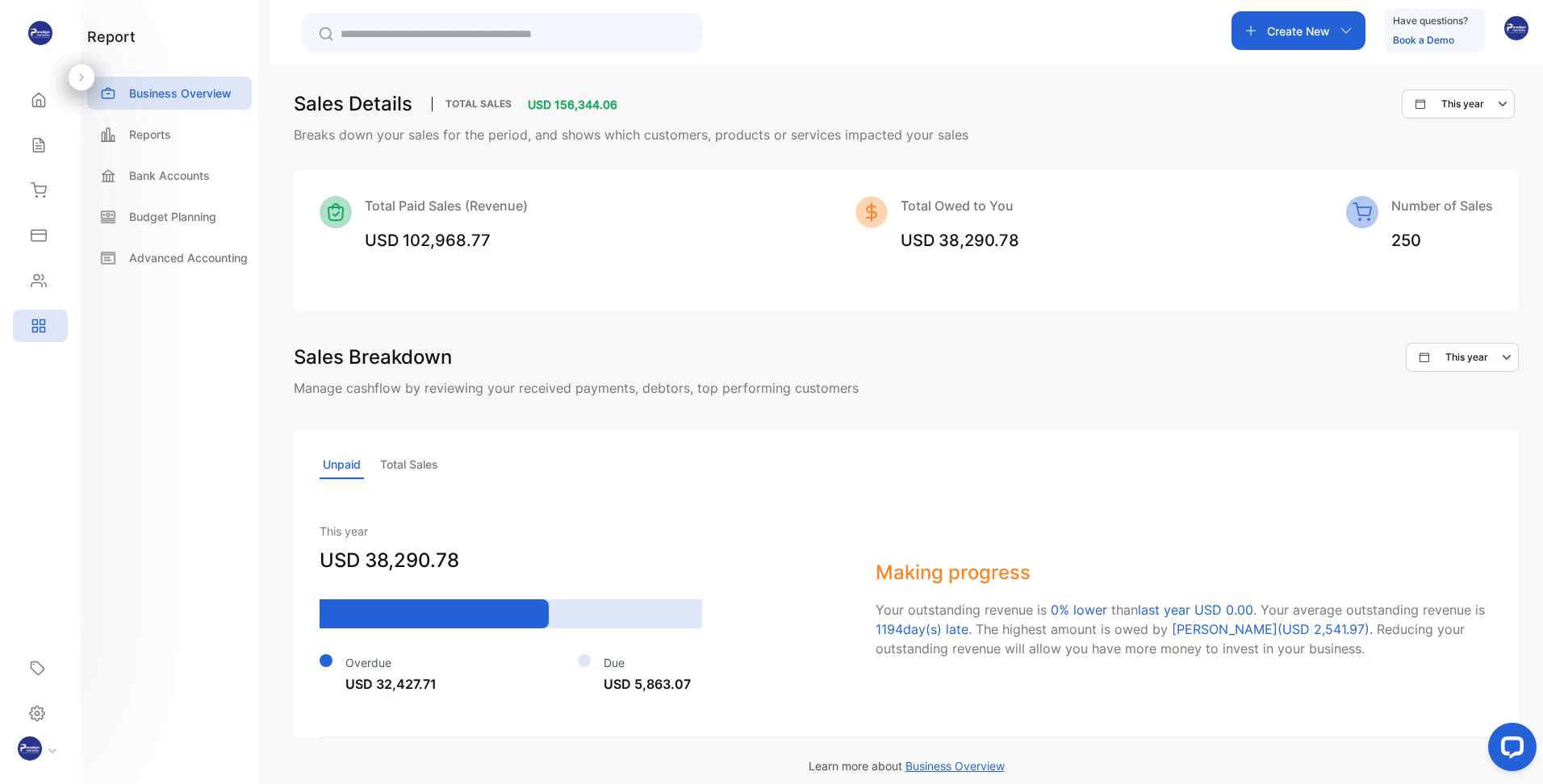
scroll to position [1005, 0]
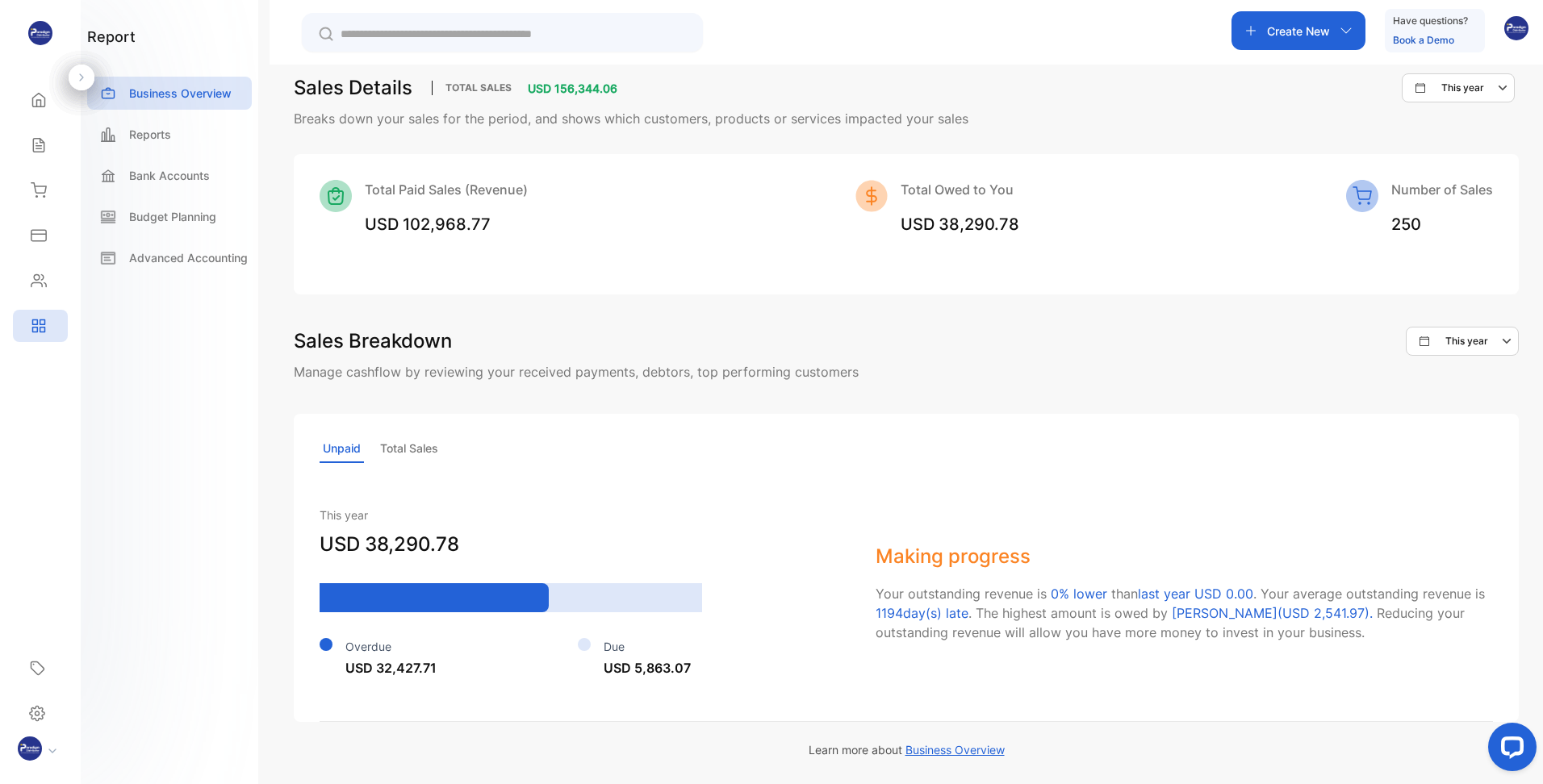
click at [416, 448] on p "Total Sales" at bounding box center [408, 448] width 64 height 28
